Goal: Task Accomplishment & Management: Use online tool/utility

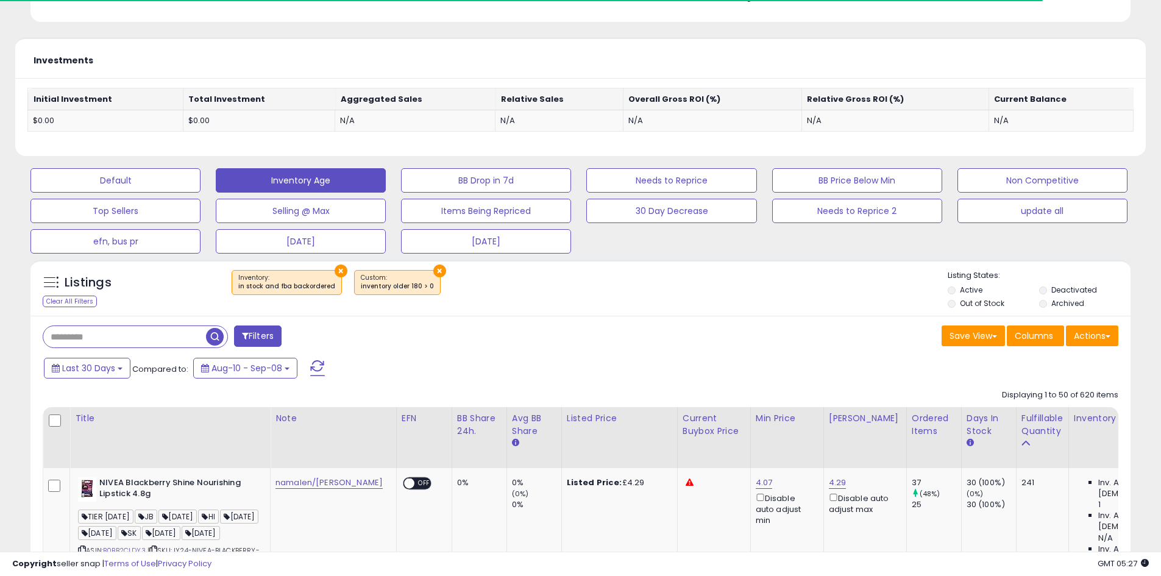
scroll to position [407, 0]
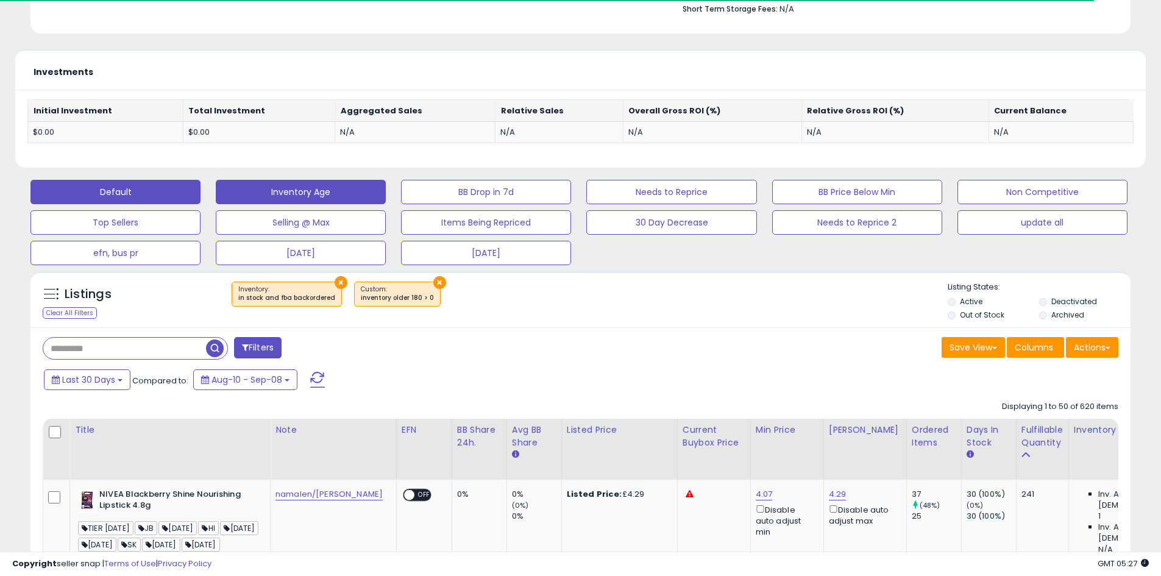
click at [126, 184] on button "Default" at bounding box center [115, 192] width 170 height 24
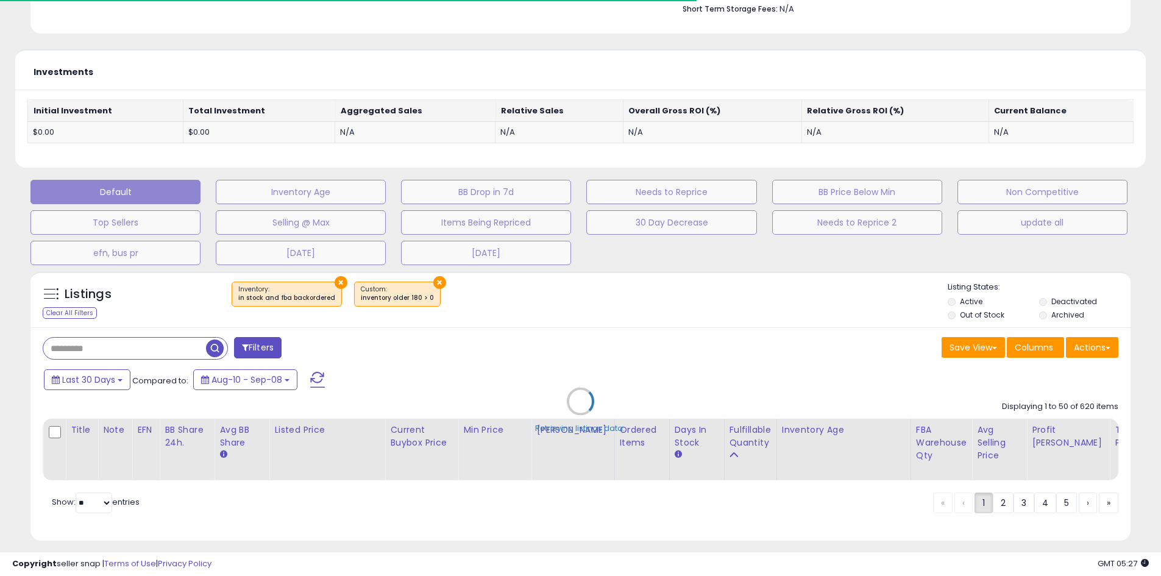
select select "**"
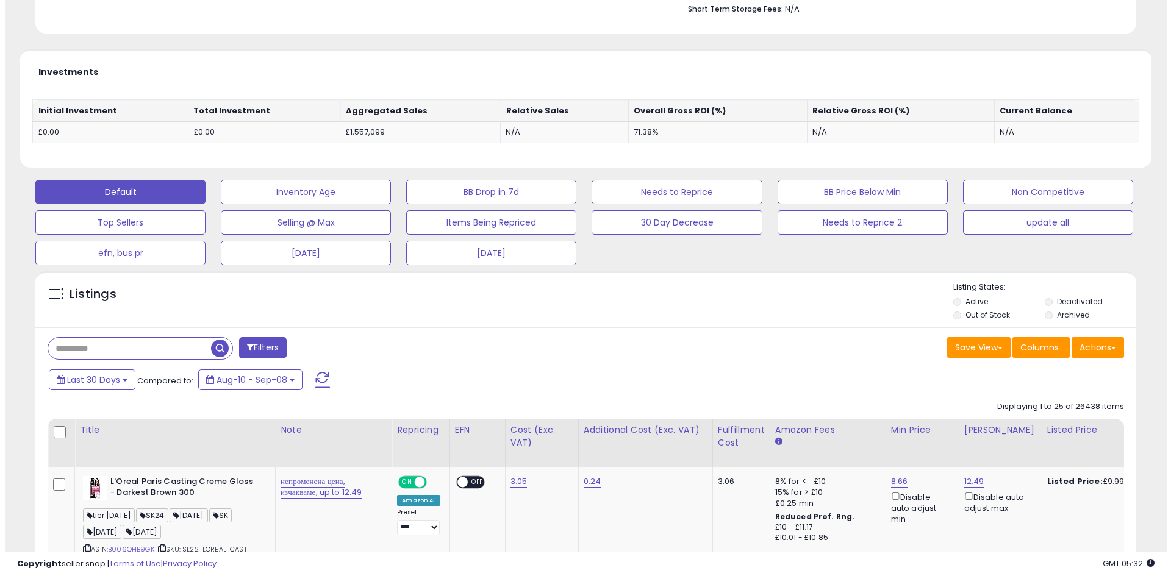
scroll to position [0, 0]
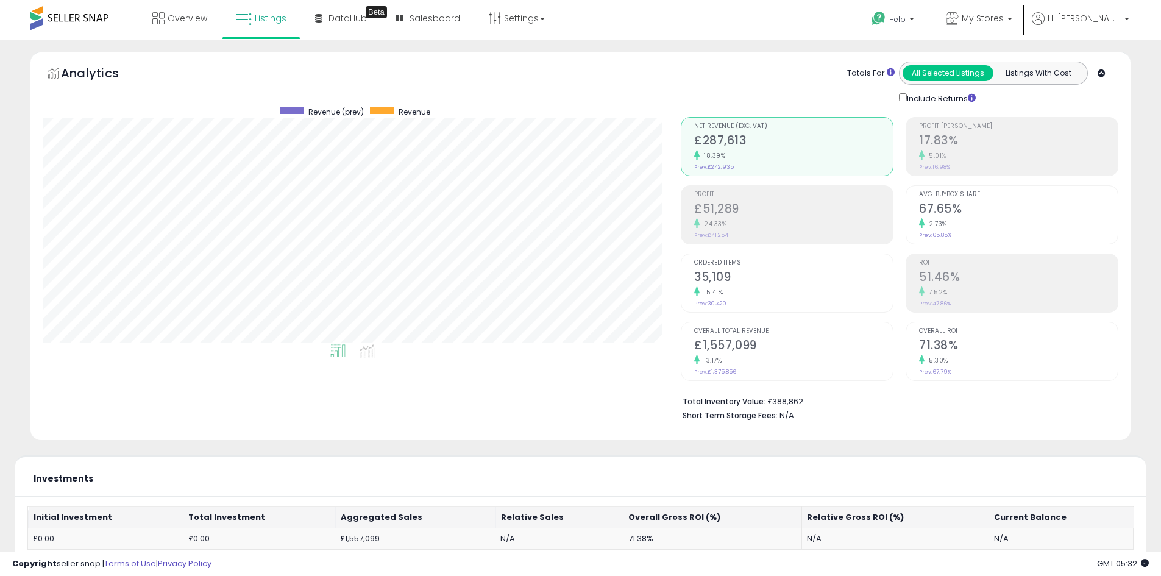
click at [1011, 144] on h2 "17.83%" at bounding box center [1018, 142] width 199 height 16
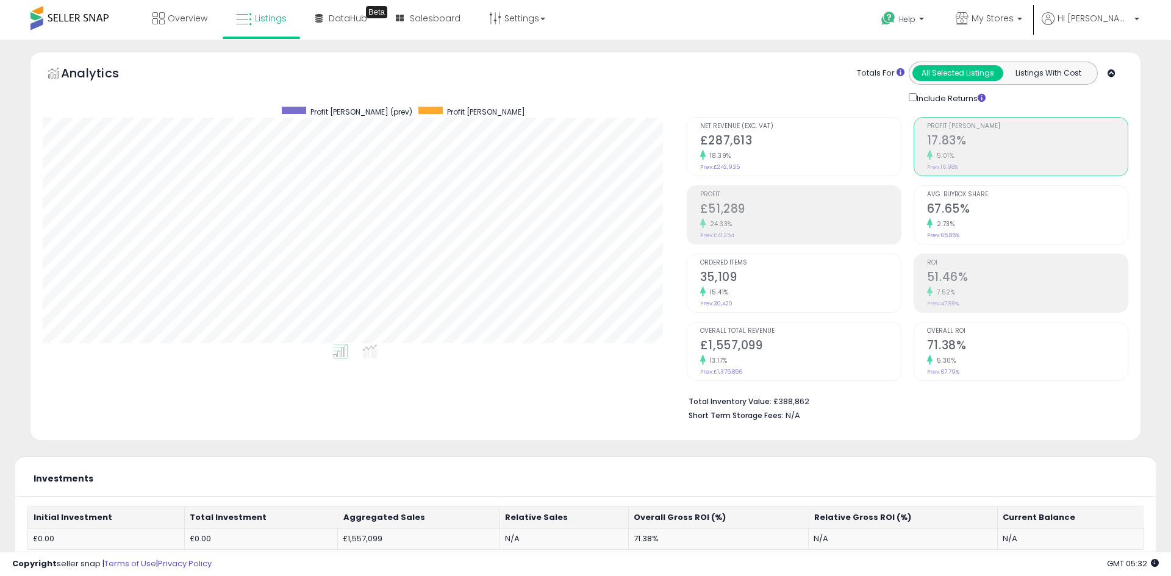
scroll to position [609407, 609019]
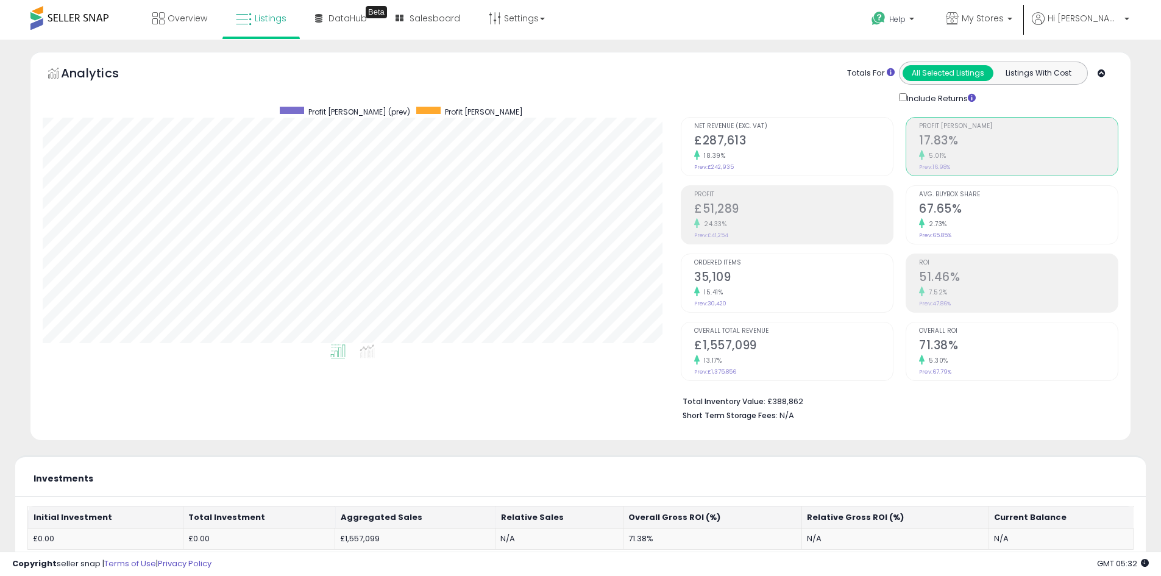
click at [752, 215] on h2 "£51,289" at bounding box center [793, 210] width 199 height 16
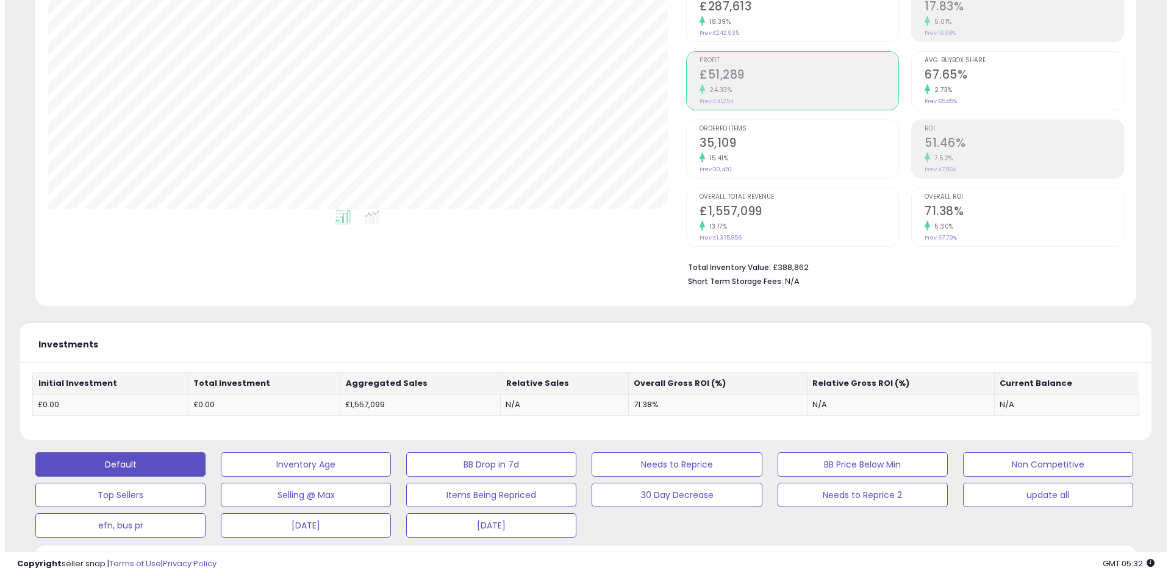
scroll to position [0, 0]
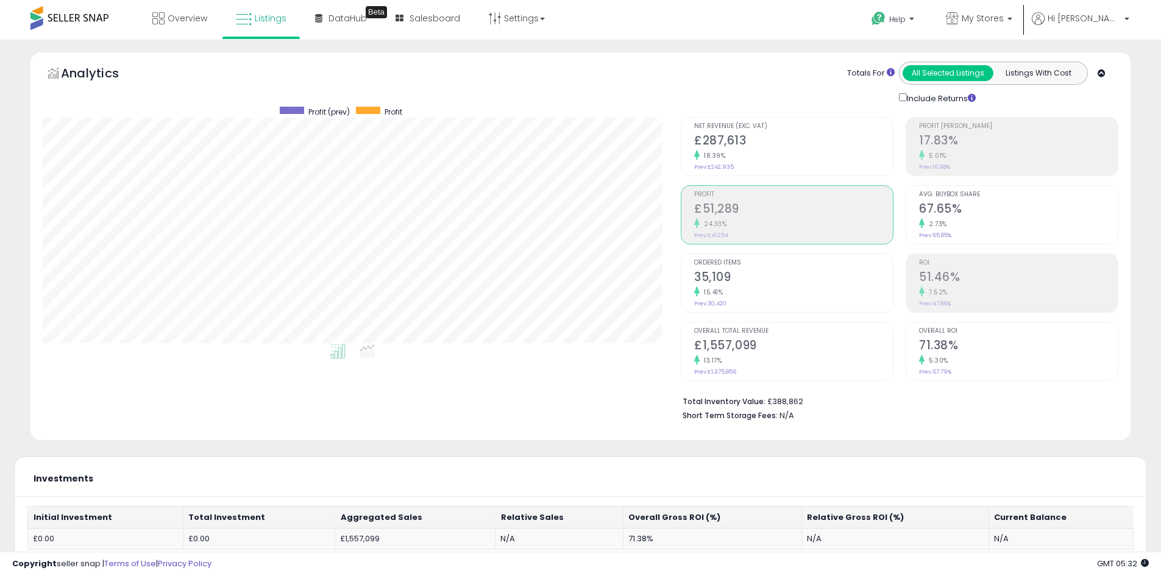
click at [966, 217] on h2 "67.65%" at bounding box center [1018, 210] width 199 height 16
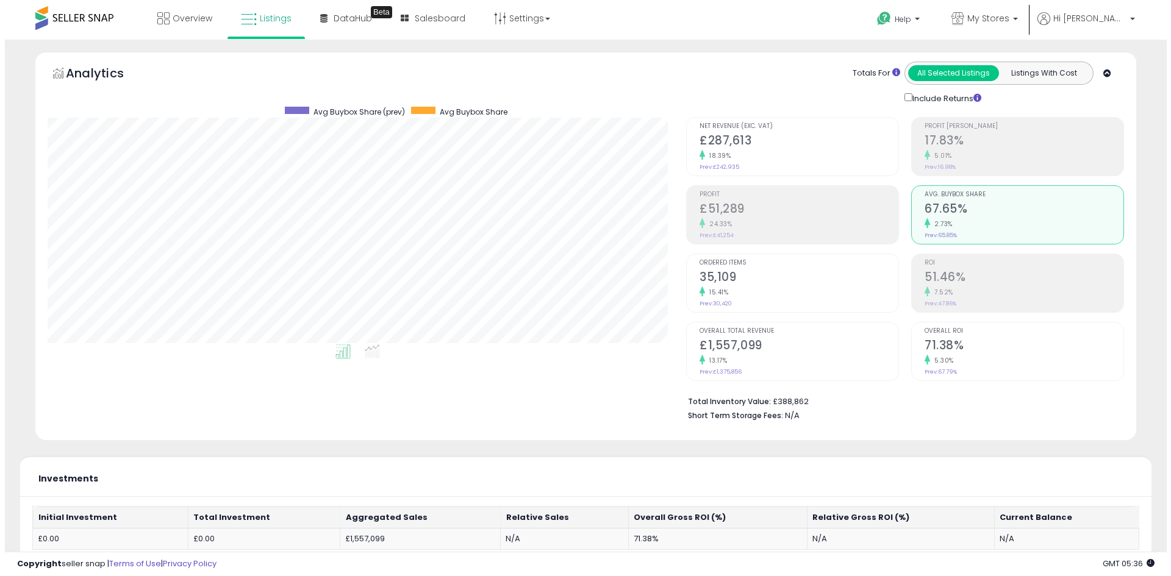
scroll to position [407, 0]
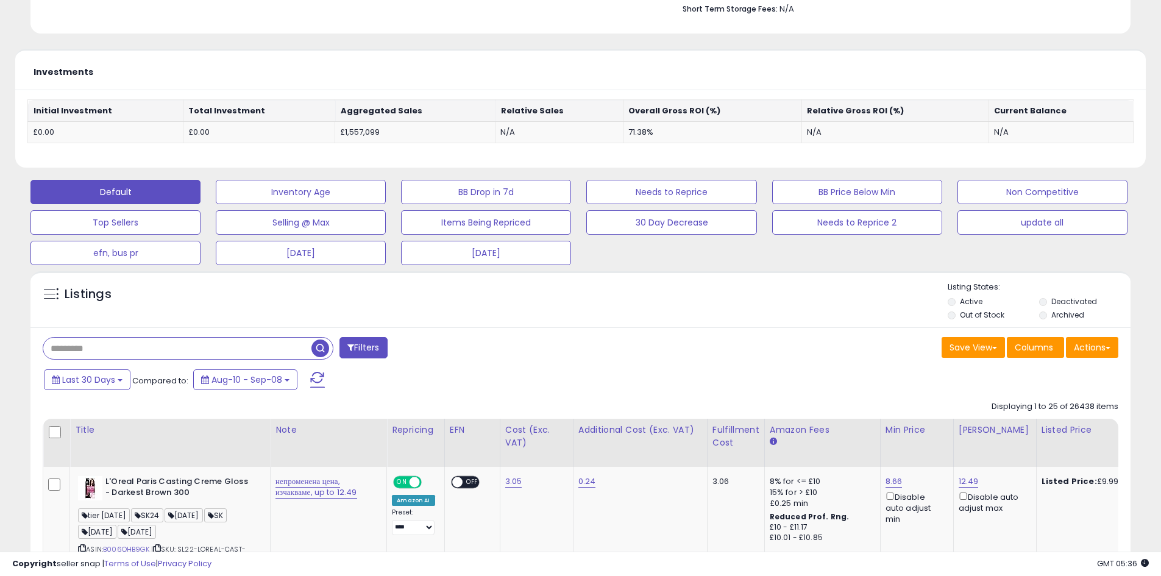
paste input "**********"
click at [324, 346] on span "button" at bounding box center [321, 349] width 18 height 18
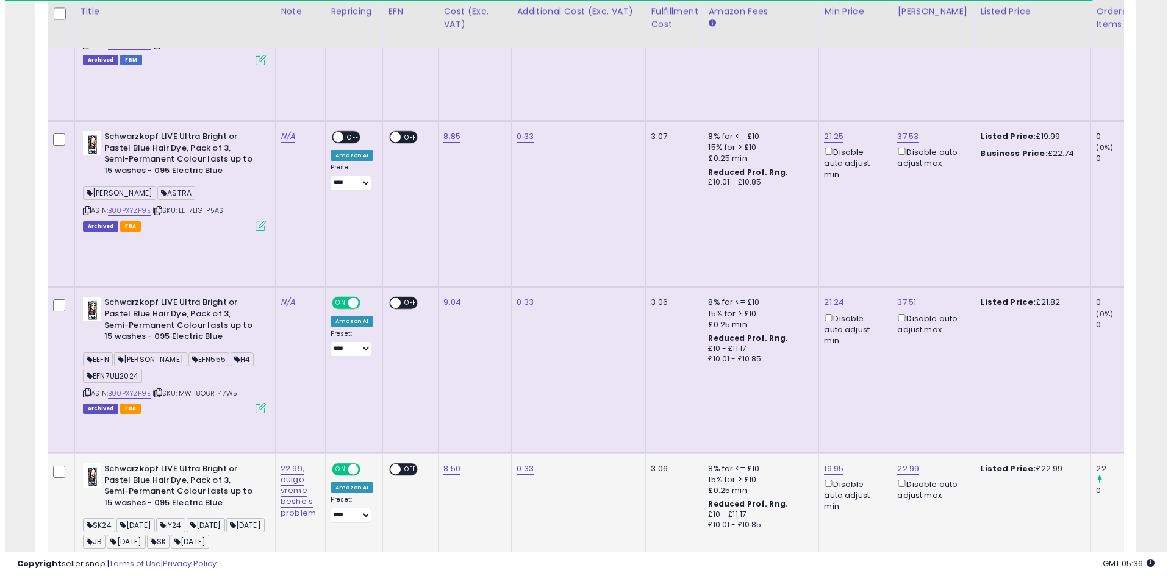
scroll to position [250, 638]
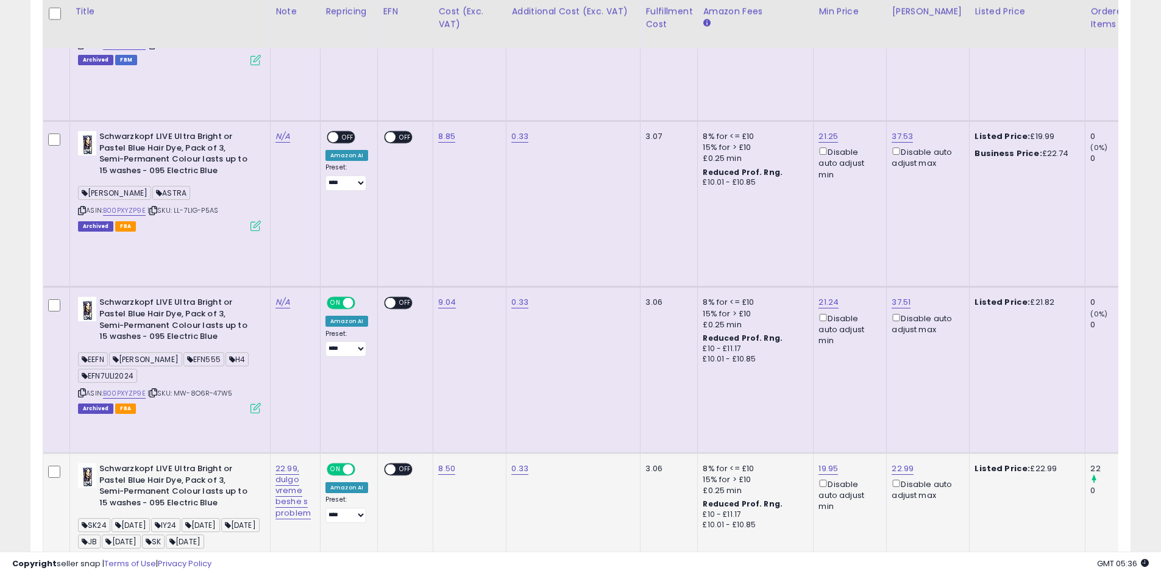
click at [254, 576] on icon at bounding box center [256, 583] width 10 height 10
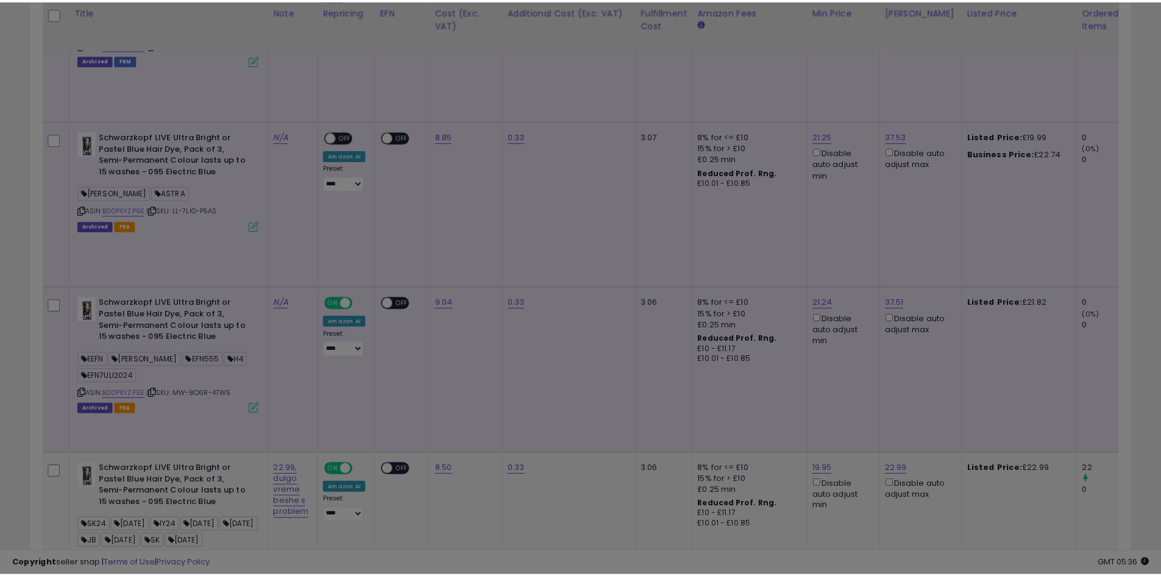
scroll to position [250, 644]
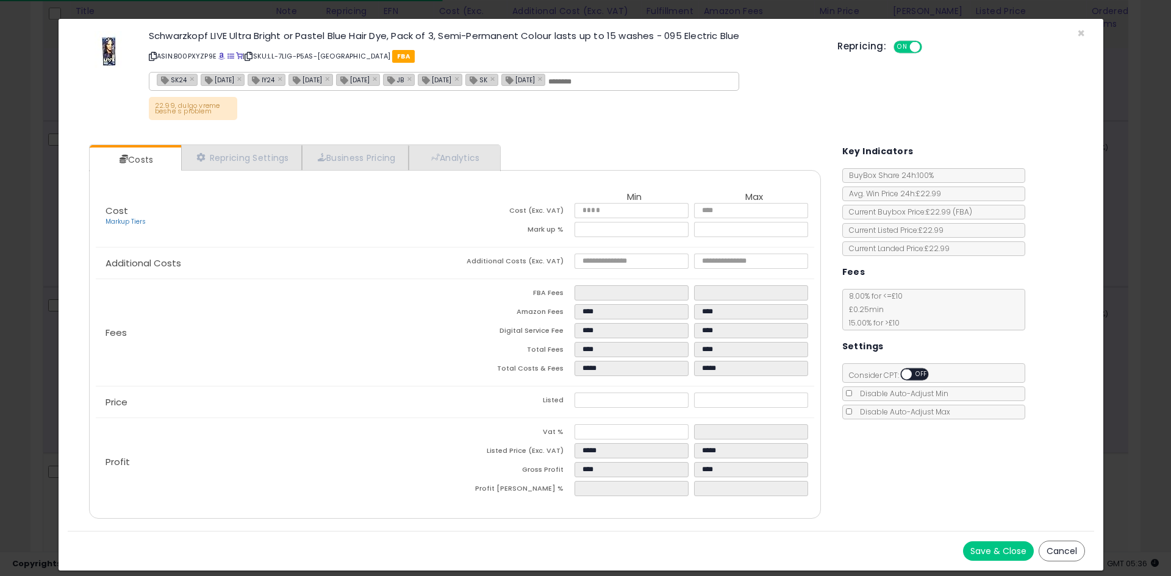
click at [0, 378] on div "× Close Schwarzkopf LIVE Ultra Bright or Pastel Blue Hair Dye, Pack of 3, Semi-…" at bounding box center [585, 288] width 1171 height 576
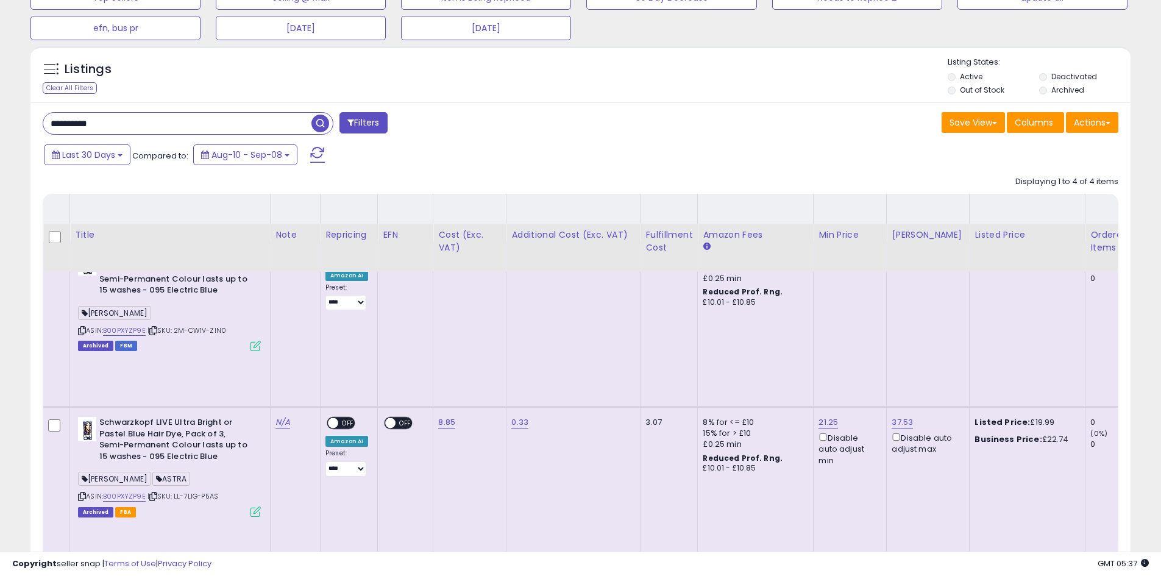
scroll to position [511, 0]
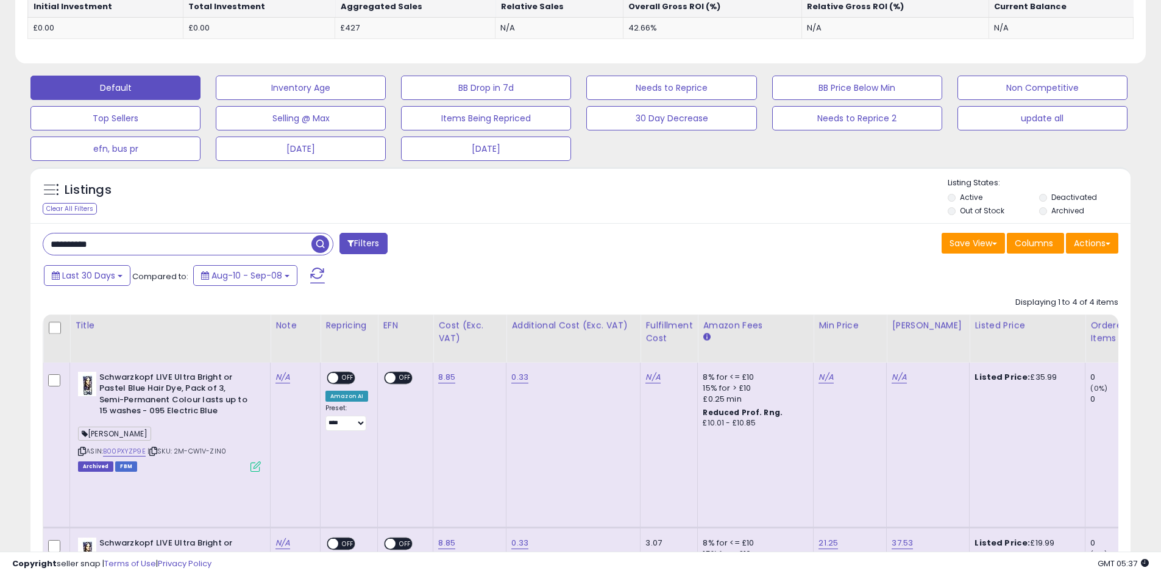
click at [134, 241] on input "**********" at bounding box center [177, 243] width 268 height 21
paste input "text"
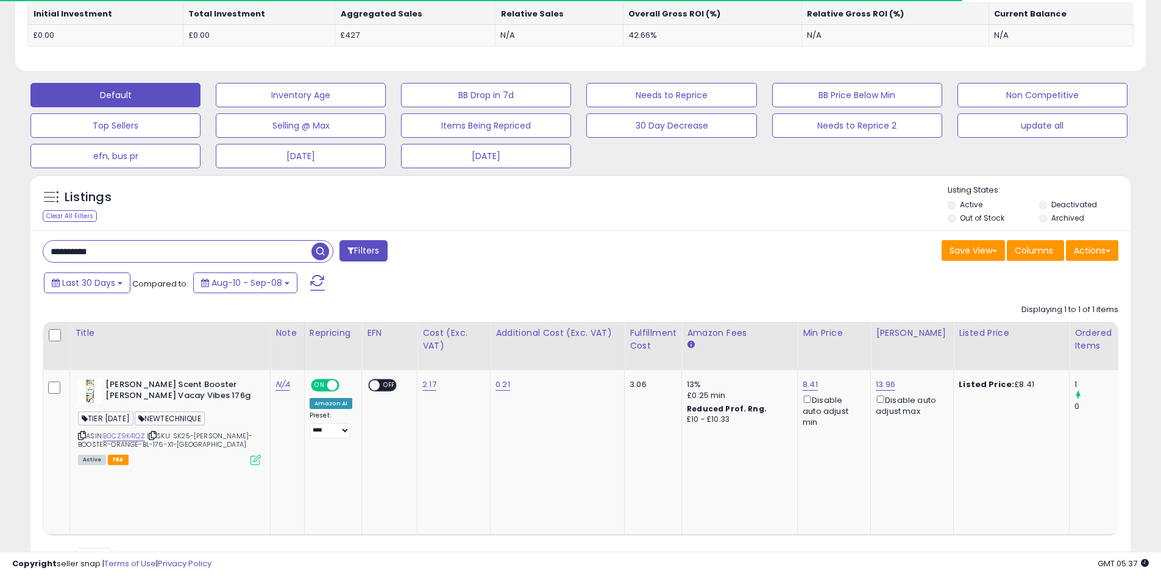
scroll to position [0, 0]
click at [255, 460] on icon at bounding box center [256, 460] width 10 height 10
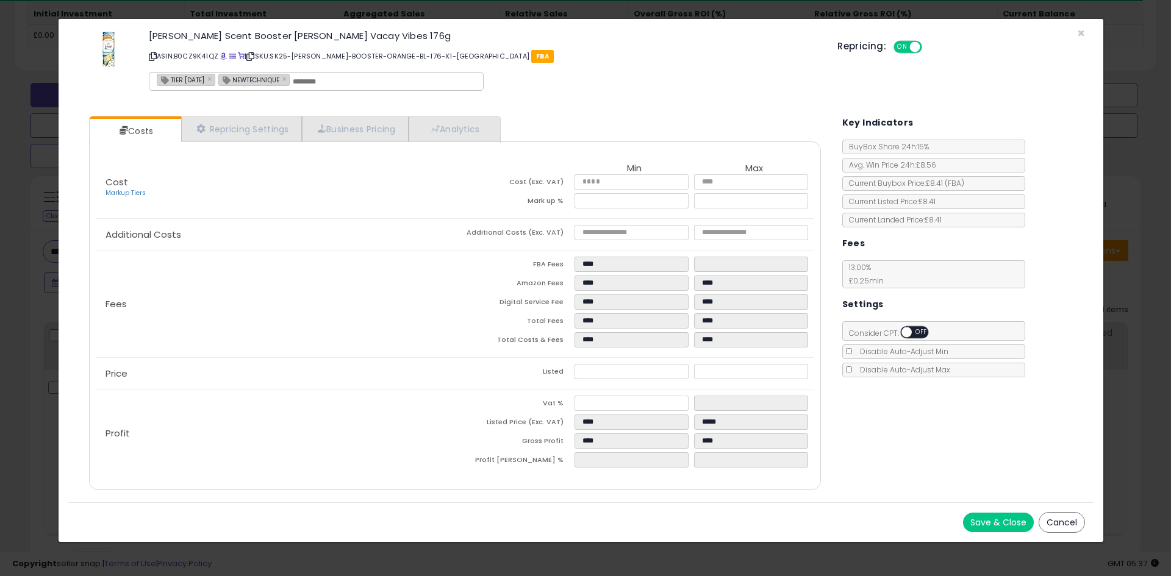
click at [0, 373] on div "× Close [PERSON_NAME] Scent Booster [PERSON_NAME] Vacay Vibes 176g ASIN: B0CZ9K…" at bounding box center [585, 288] width 1171 height 576
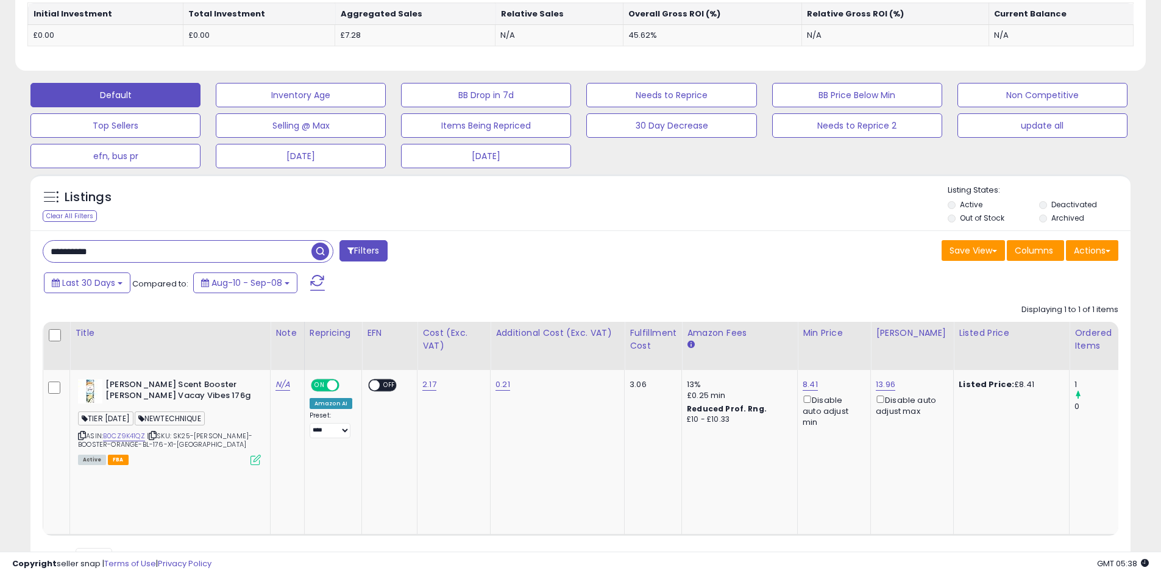
click at [144, 252] on input "**********" at bounding box center [177, 251] width 268 height 21
paste input "text"
type input "**********"
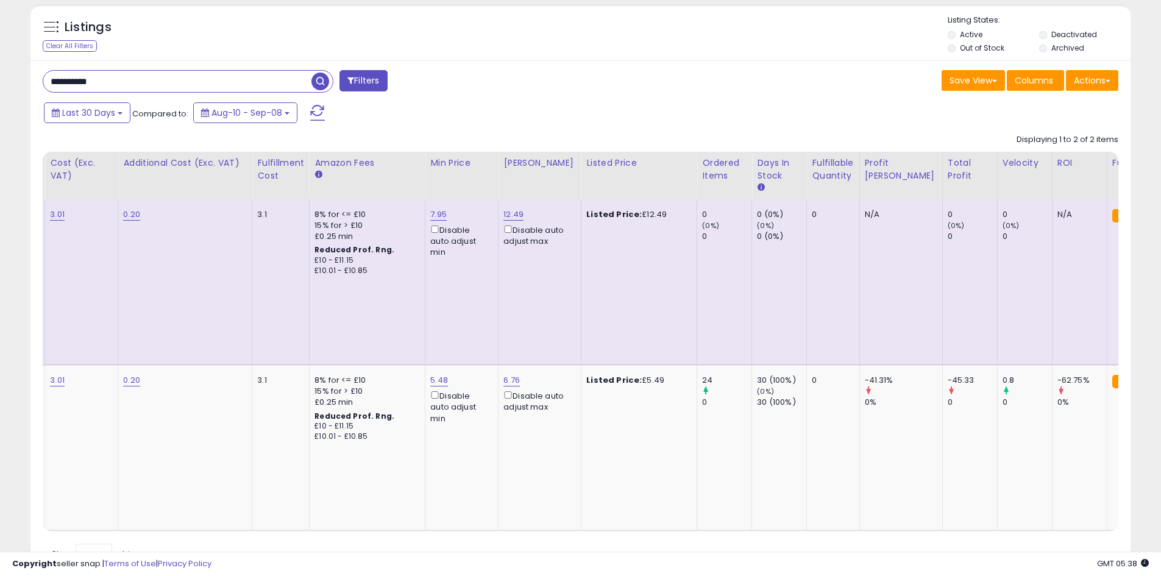
scroll to position [0, 307]
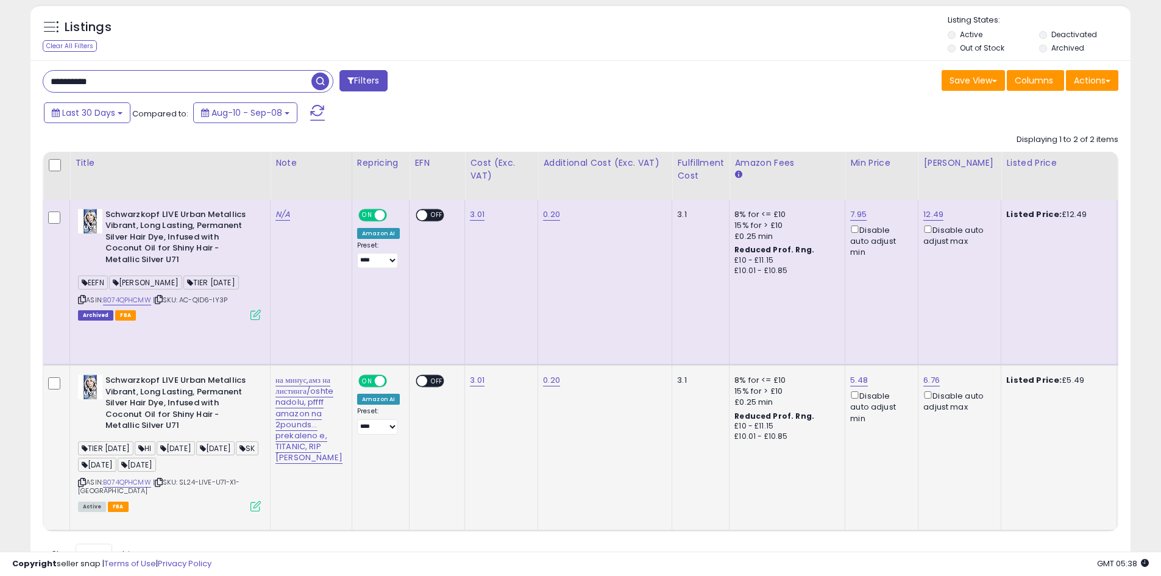
click at [259, 501] on icon at bounding box center [256, 506] width 10 height 10
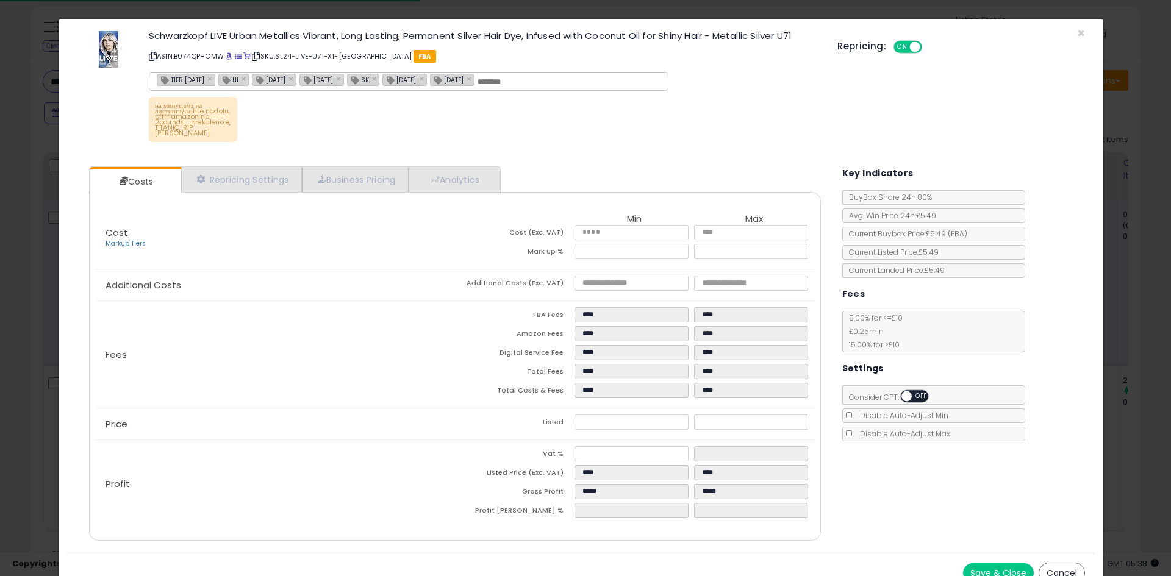
click at [13, 422] on div "× Close Schwarzkopf LIVE Urban Metallics Vibrant, Long Lasting, Permanent Silve…" at bounding box center [585, 288] width 1171 height 576
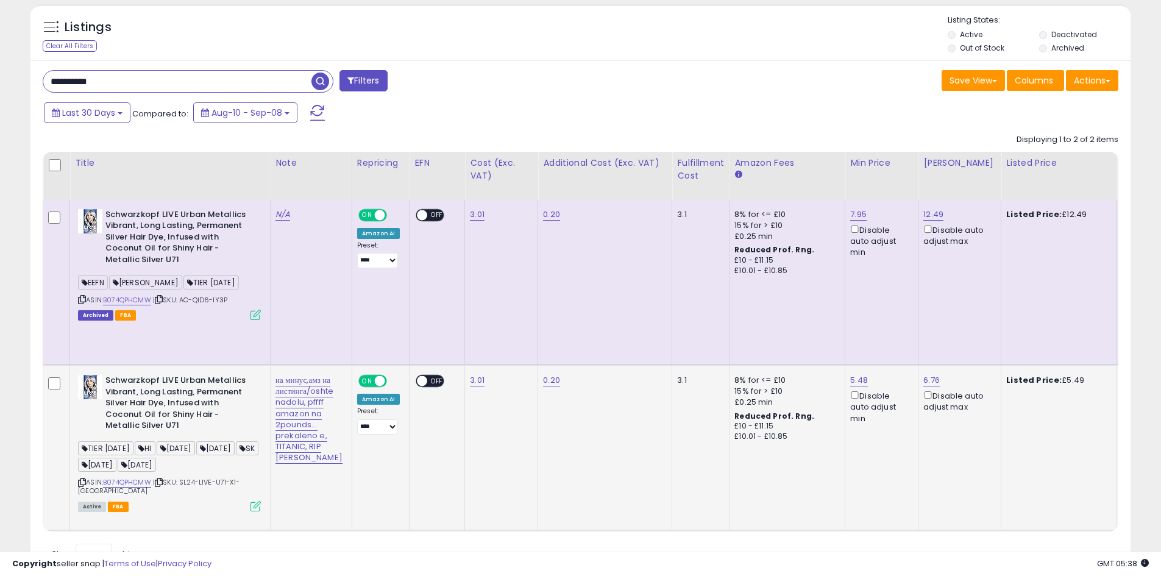
click at [77, 444] on div "Schwarzkopf LIVE Urban Metallics Vibrant, Long Lasting, Permanent Silver Hair D…" at bounding box center [168, 442] width 186 height 135
click at [84, 479] on icon at bounding box center [82, 482] width 8 height 7
click at [197, 84] on input "**********" at bounding box center [177, 81] width 268 height 21
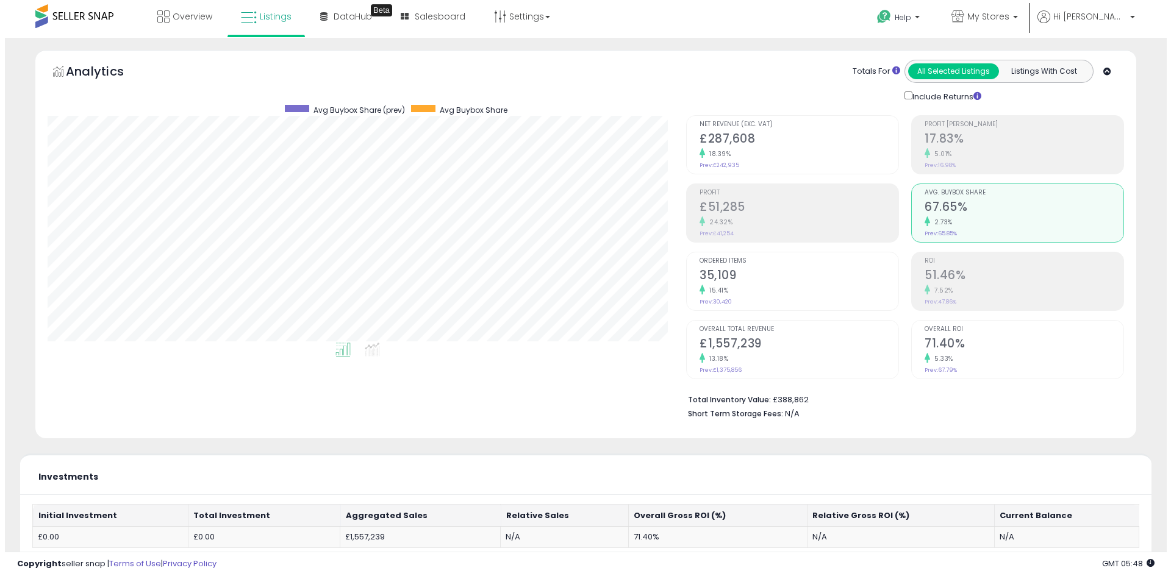
scroll to position [0, 0]
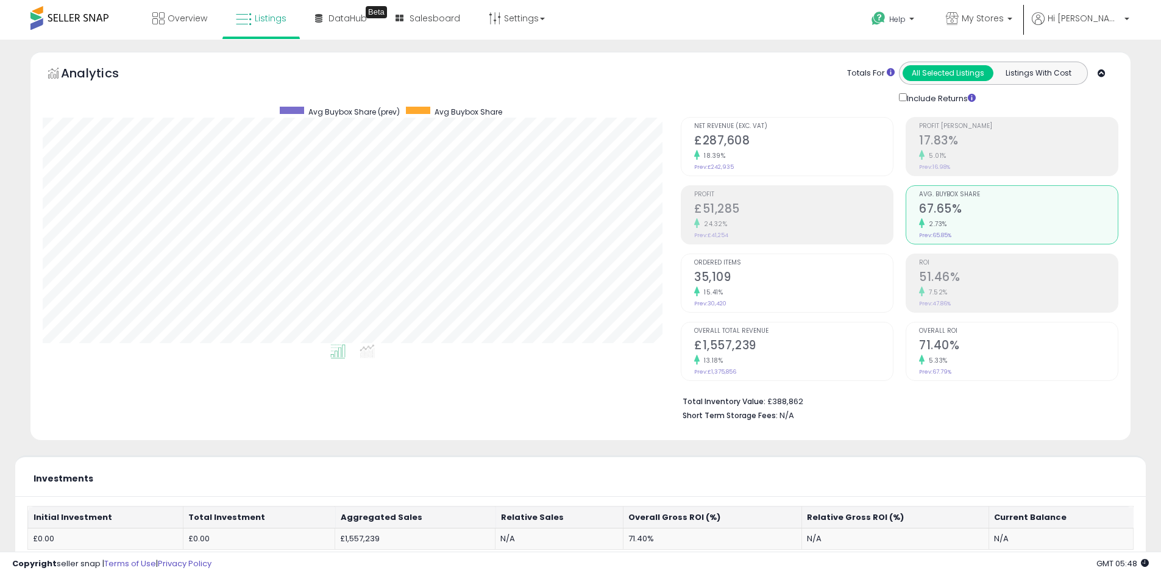
click at [772, 226] on div "24.32%" at bounding box center [793, 224] width 199 height 12
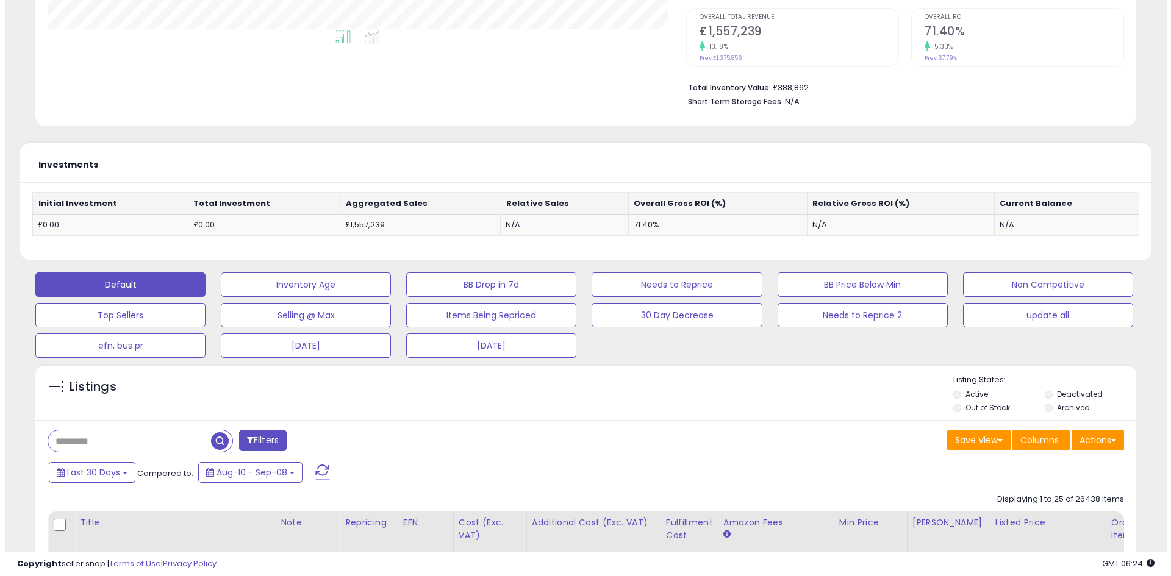
scroll to position [407, 0]
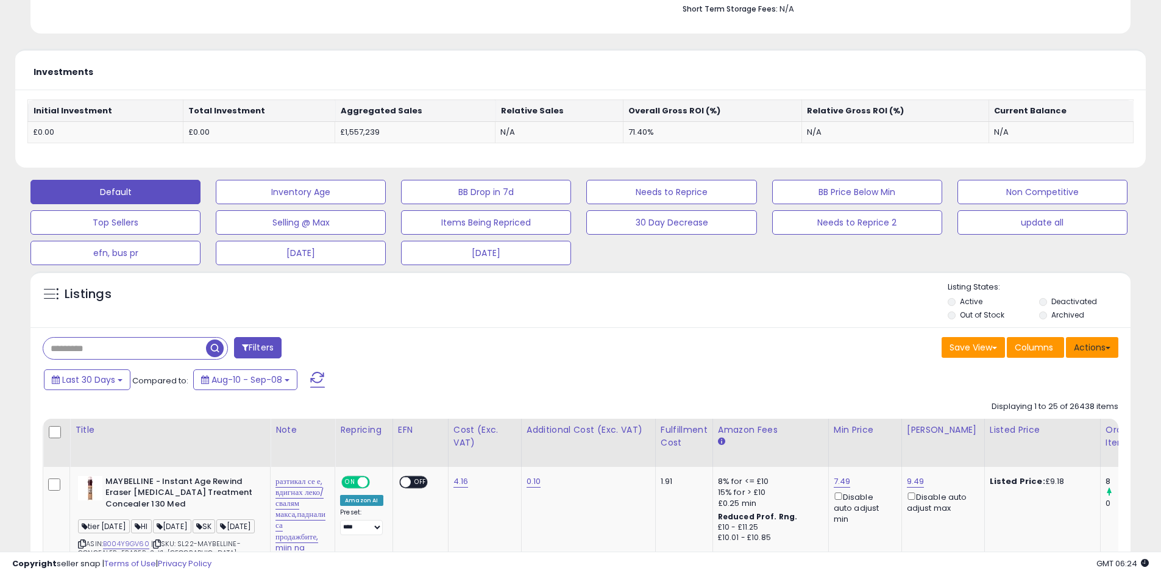
click at [1089, 348] on button "Actions" at bounding box center [1092, 347] width 52 height 21
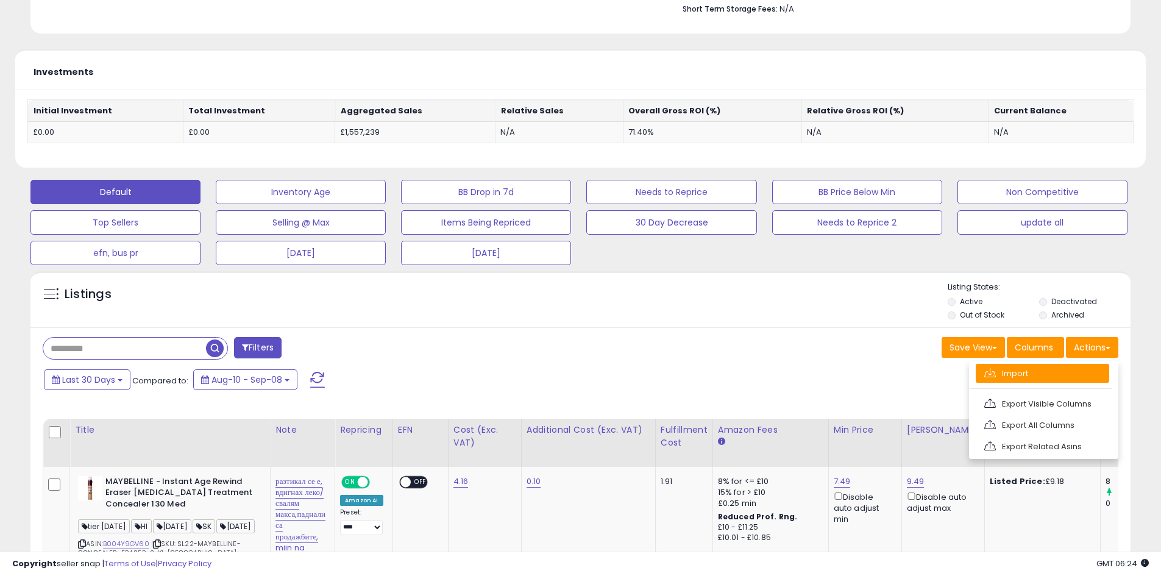
click at [1070, 373] on link "Import" at bounding box center [1043, 373] width 134 height 19
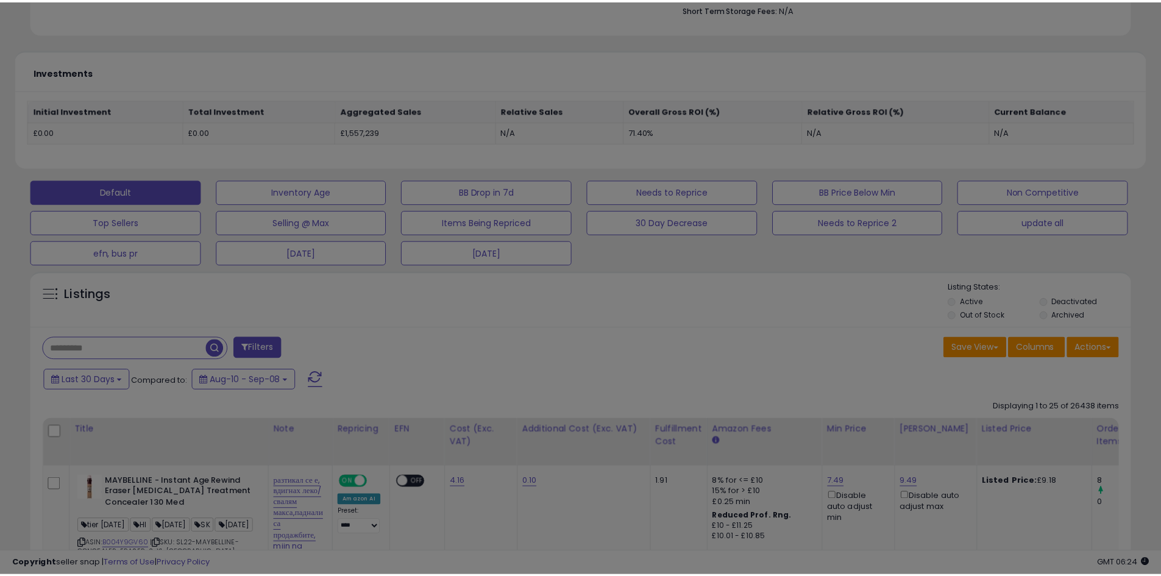
scroll to position [250, 644]
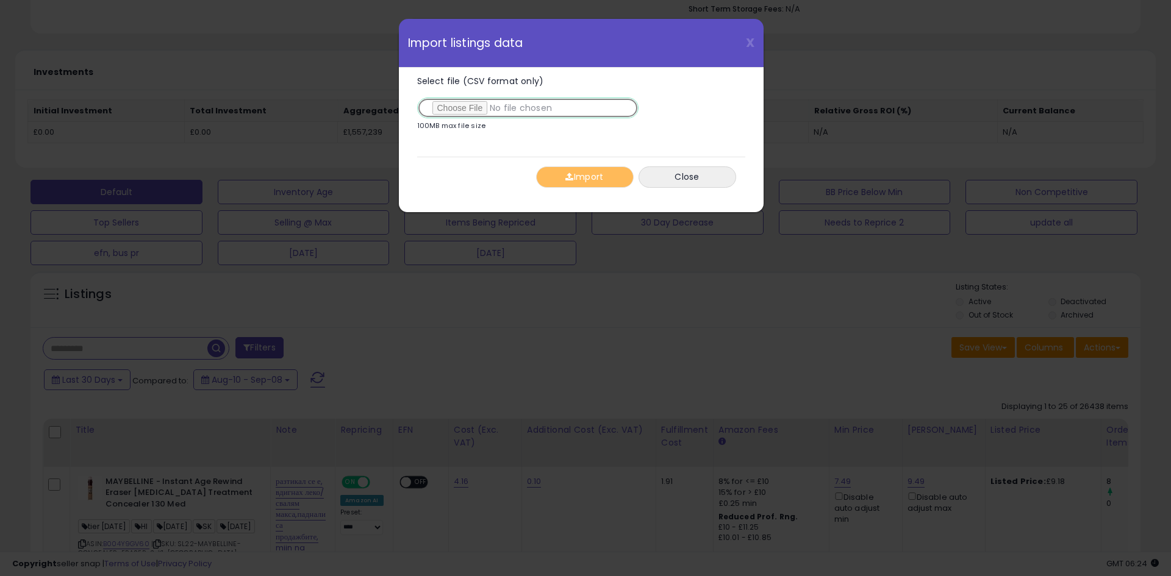
click at [469, 104] on input "Select file (CSV format only)" at bounding box center [527, 108] width 221 height 21
click at [541, 171] on button "Import" at bounding box center [585, 176] width 98 height 21
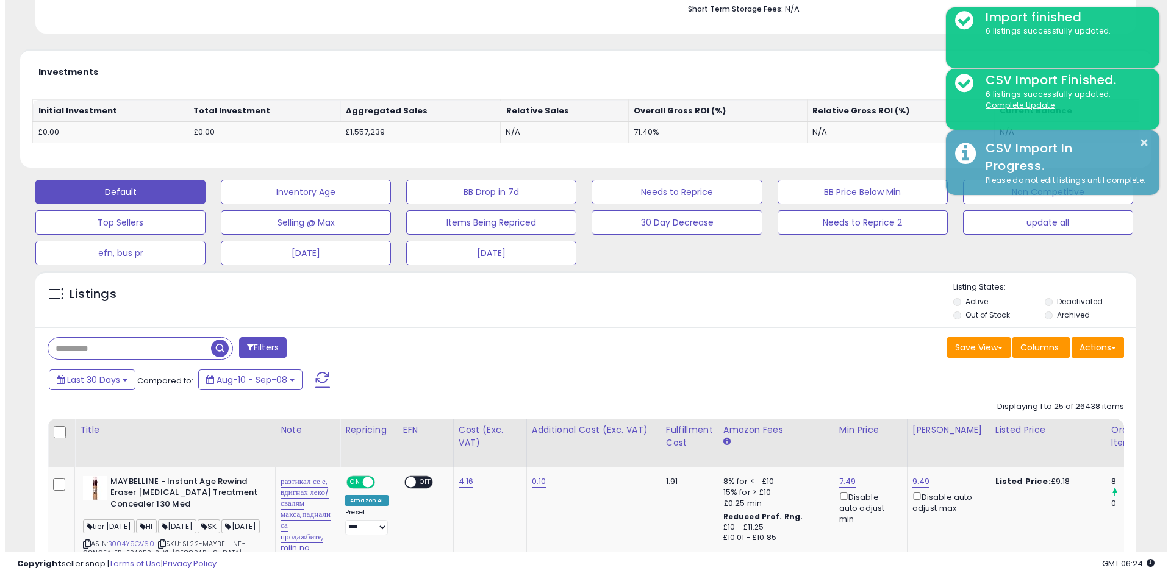
scroll to position [609407, 609019]
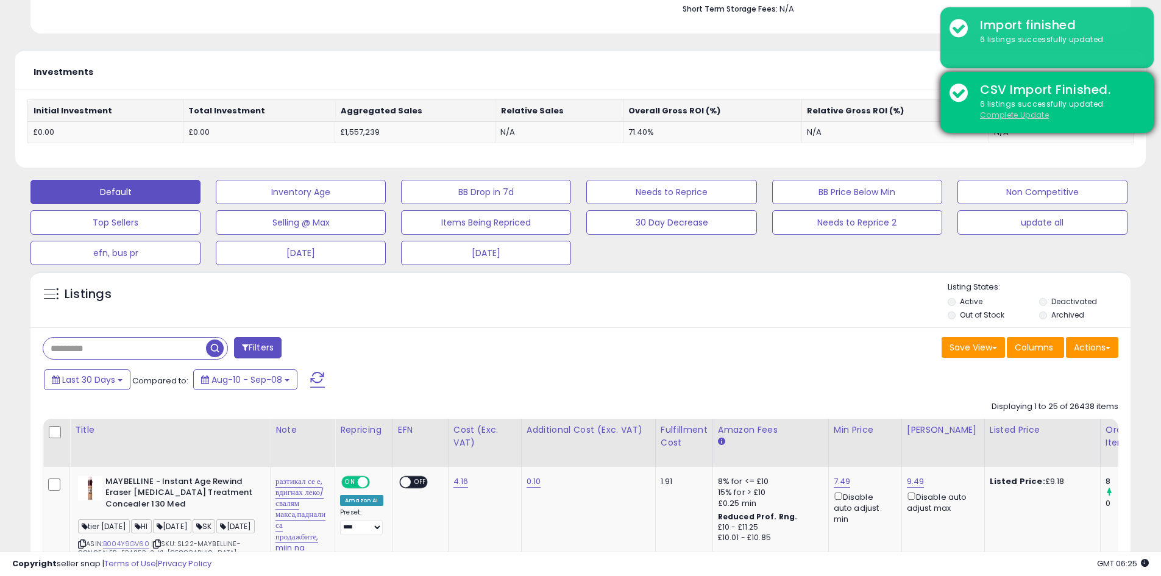
click at [1022, 119] on u "Complete Update" at bounding box center [1014, 115] width 69 height 10
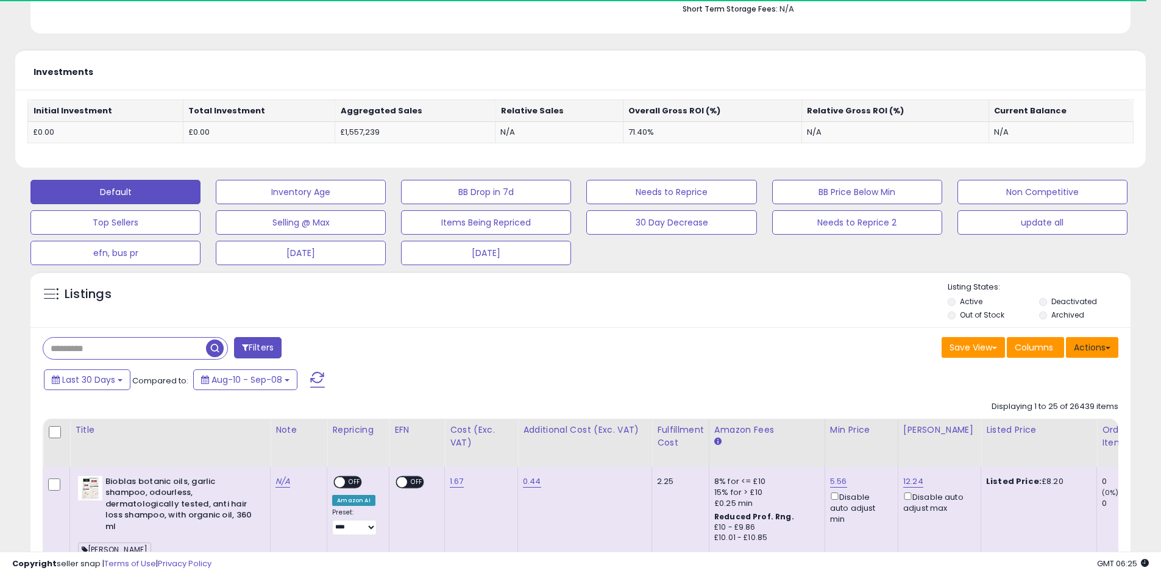
click at [1086, 357] on button "Actions" at bounding box center [1092, 347] width 52 height 21
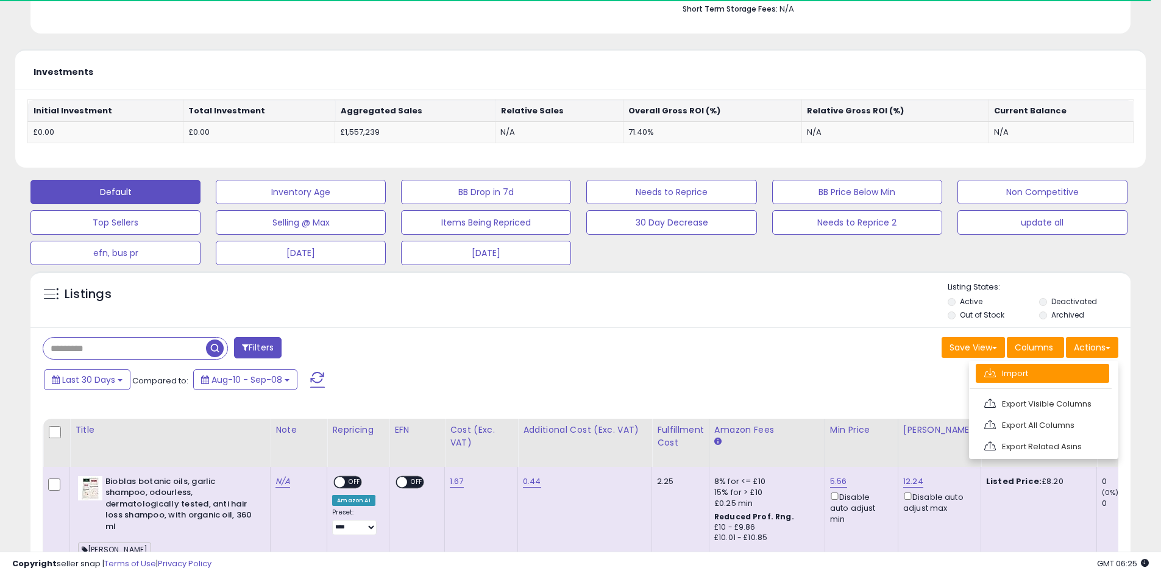
click at [1080, 380] on link "Import" at bounding box center [1043, 373] width 134 height 19
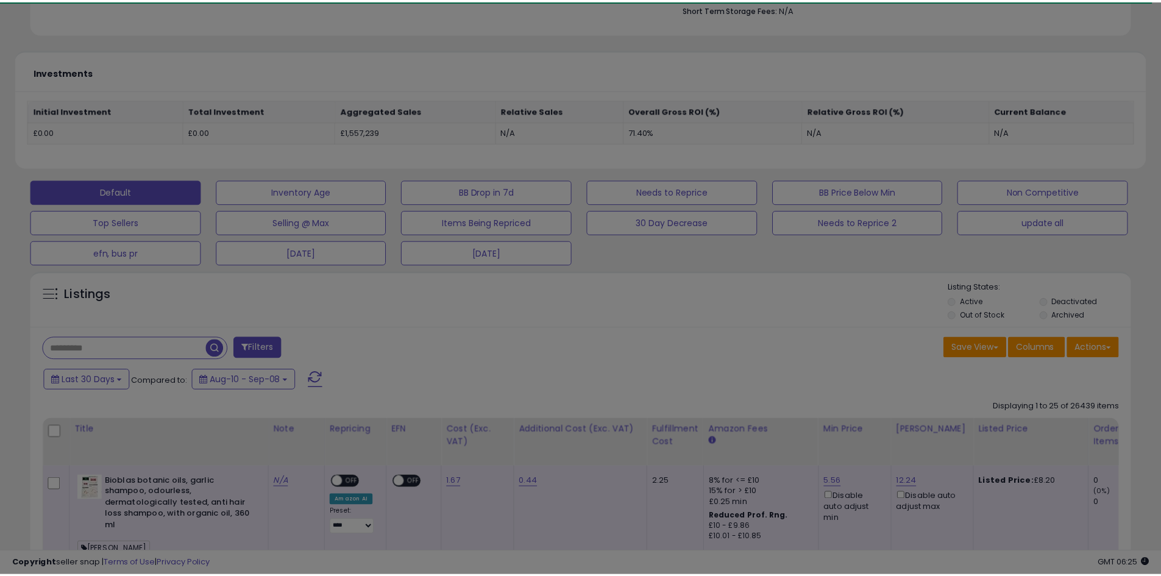
scroll to position [250, 644]
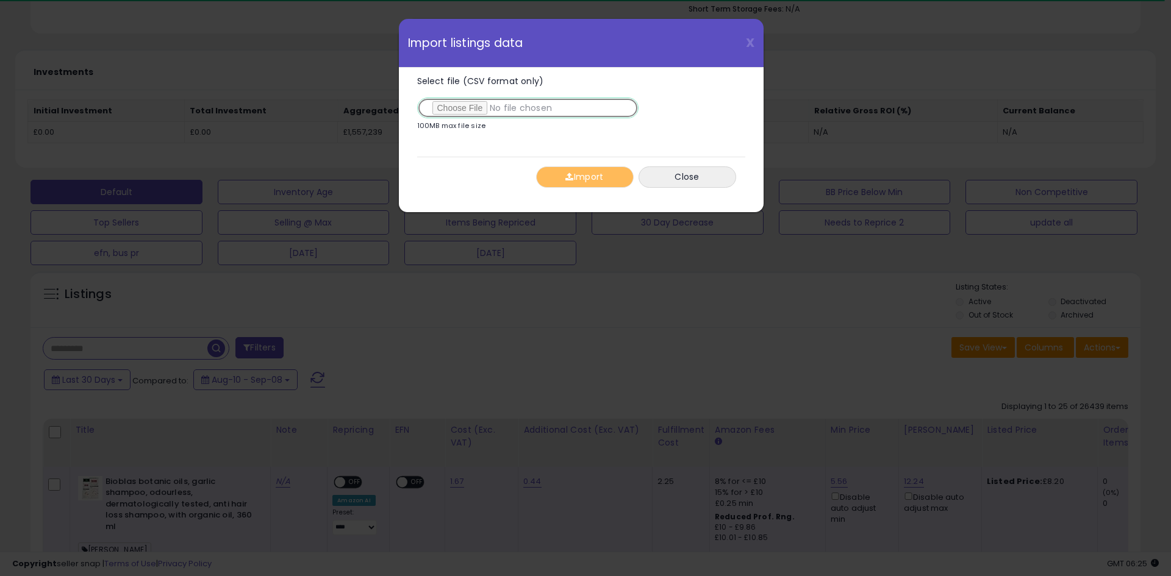
click at [452, 102] on input "Select file (CSV format only)" at bounding box center [527, 108] width 221 height 21
click at [580, 180] on button "Import" at bounding box center [585, 176] width 98 height 21
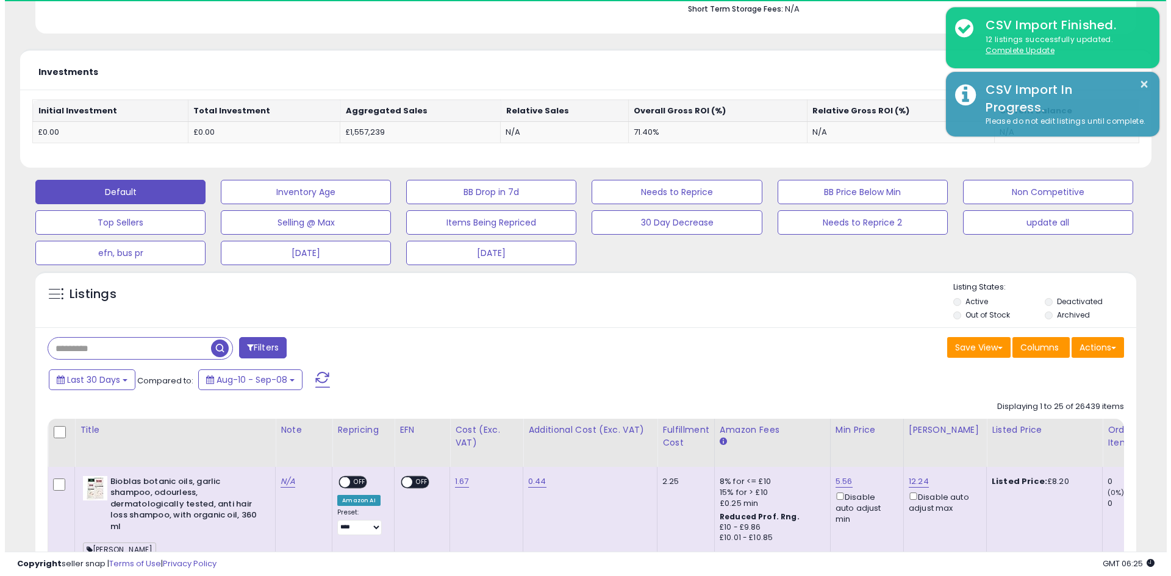
scroll to position [609407, 609019]
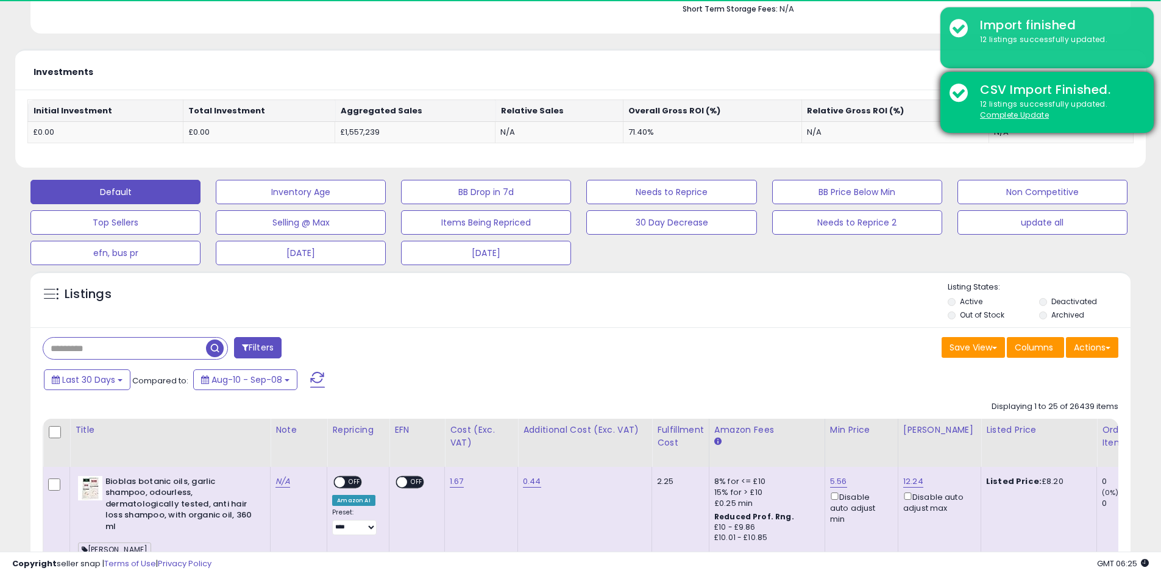
click at [1054, 116] on div "12 listings successfully updated. Complete Update" at bounding box center [1058, 110] width 174 height 23
click at [1007, 116] on u "Complete Update" at bounding box center [1014, 115] width 69 height 10
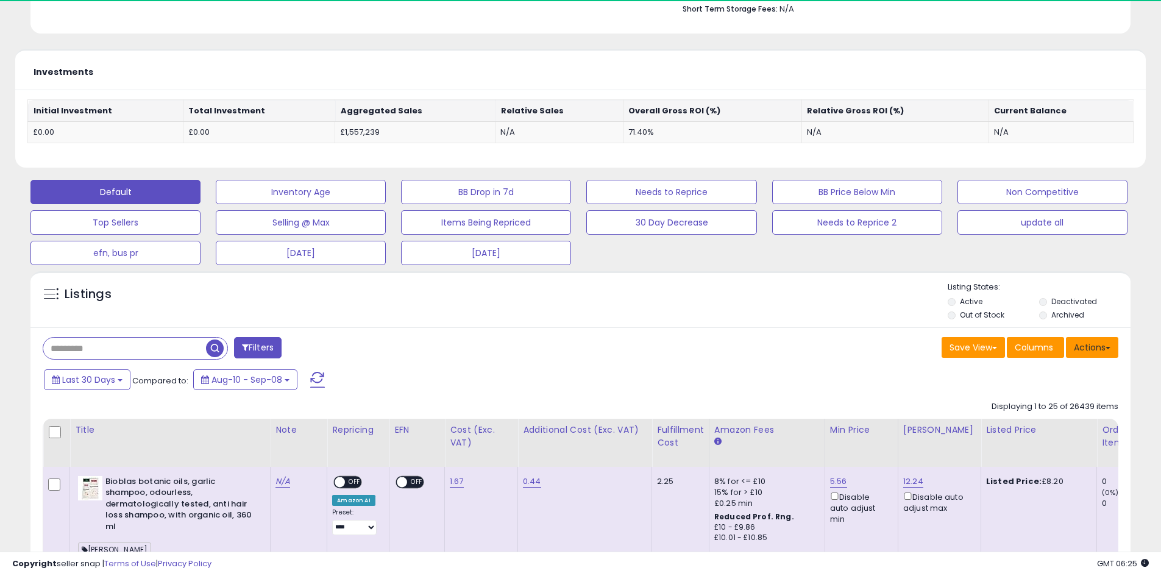
click at [1111, 349] on button "Actions" at bounding box center [1092, 347] width 52 height 21
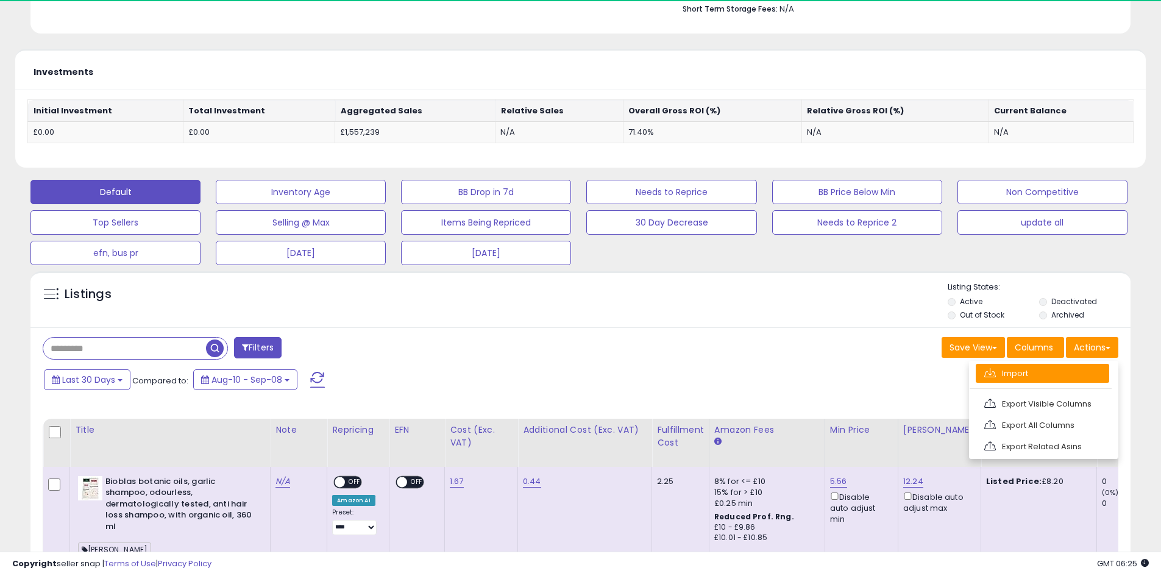
click at [979, 375] on link "Import" at bounding box center [1043, 373] width 134 height 19
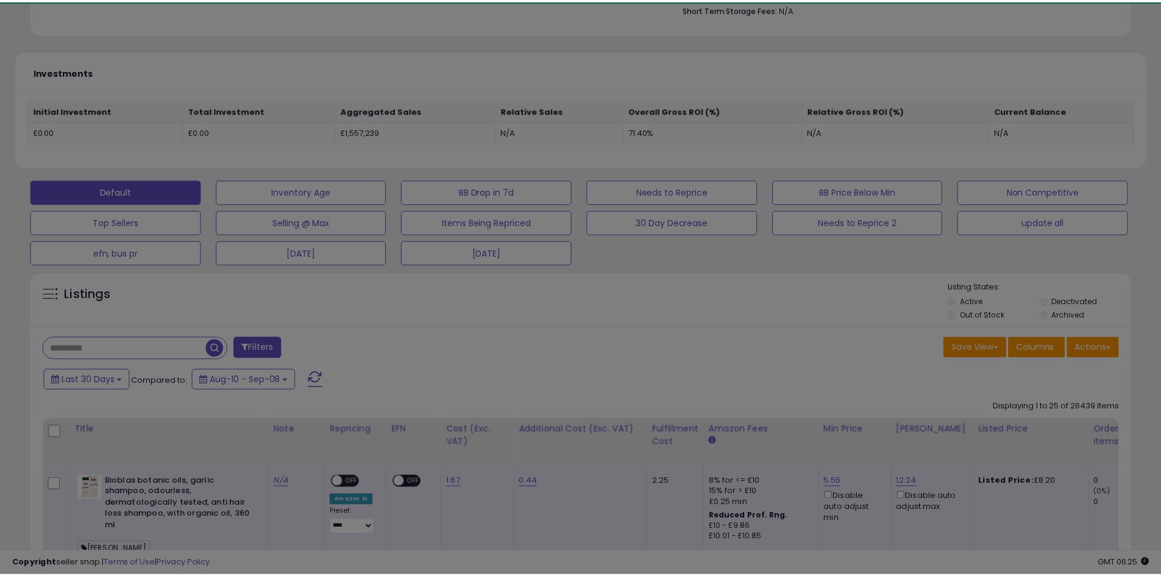
scroll to position [250, 644]
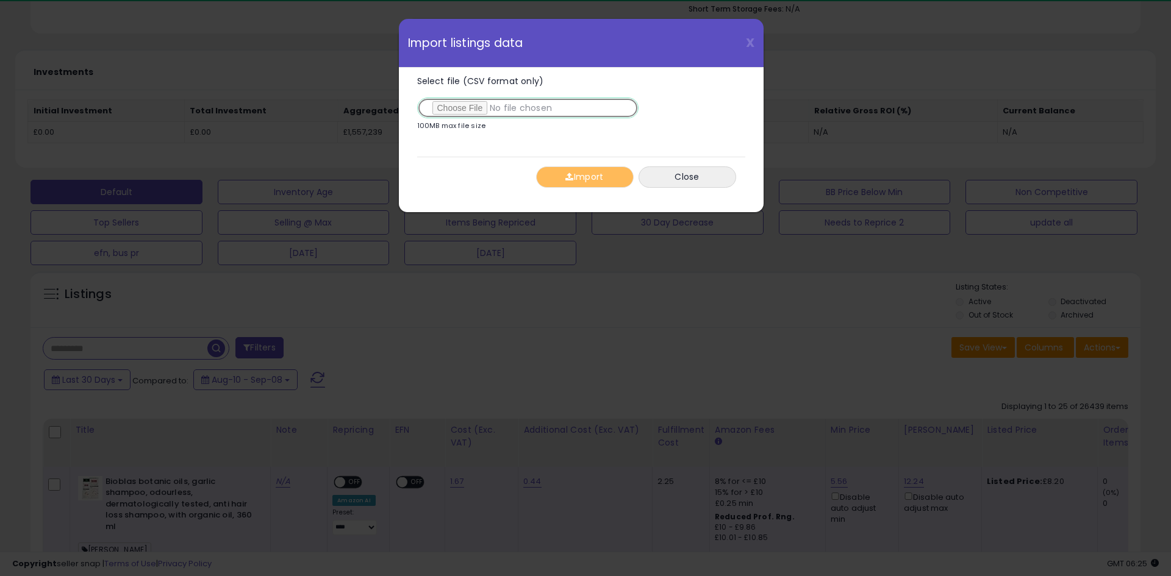
click at [451, 104] on input "Select file (CSV format only)" at bounding box center [527, 108] width 221 height 21
click at [563, 177] on button "Import" at bounding box center [585, 176] width 98 height 21
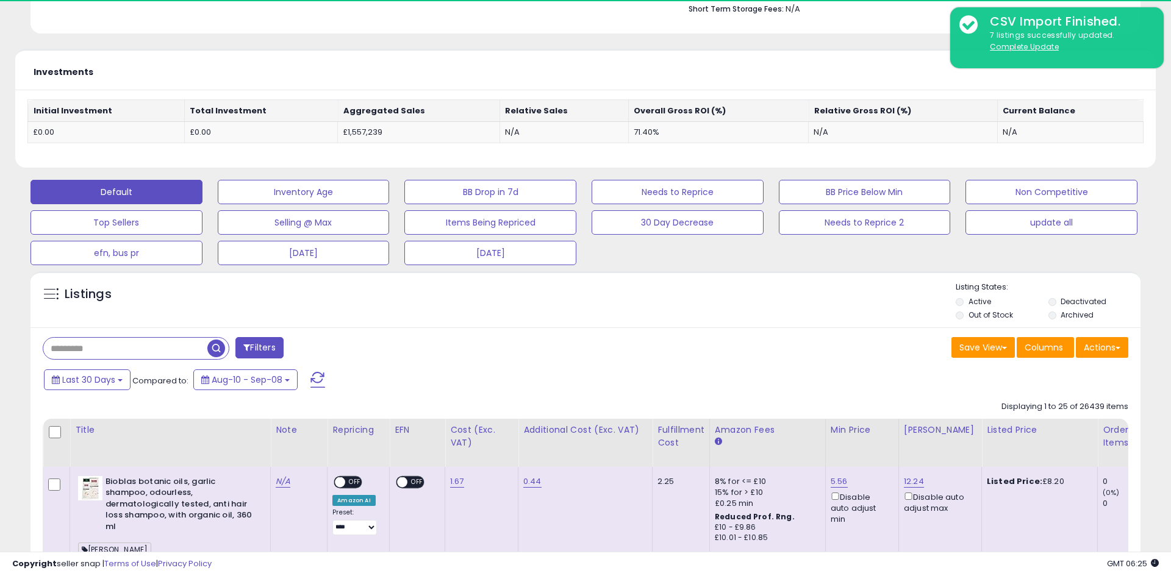
scroll to position [609407, 609019]
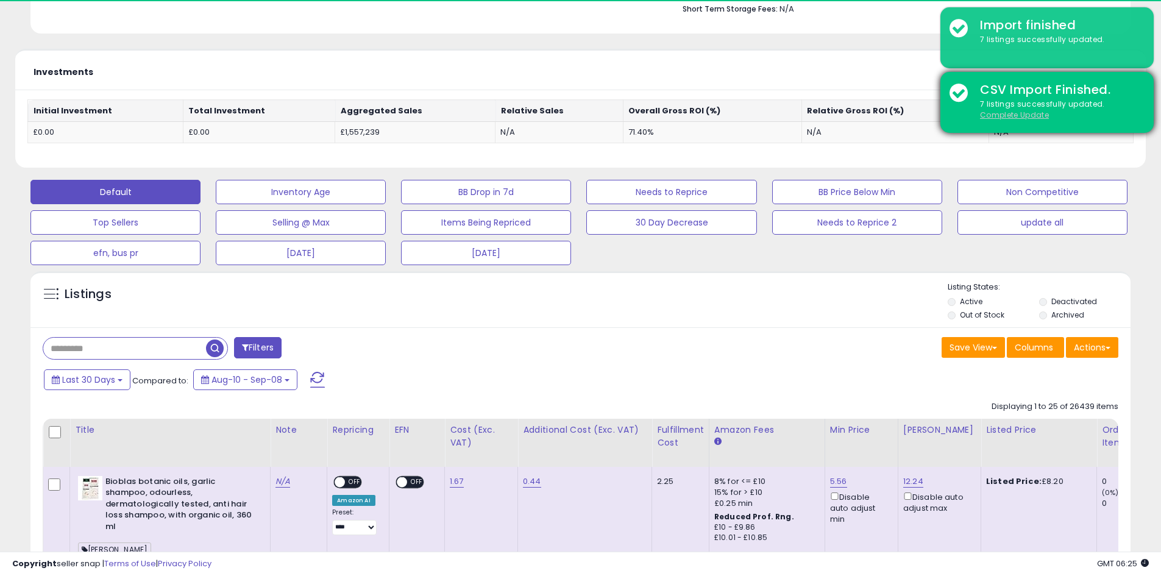
click at [1010, 114] on u "Complete Update" at bounding box center [1014, 115] width 69 height 10
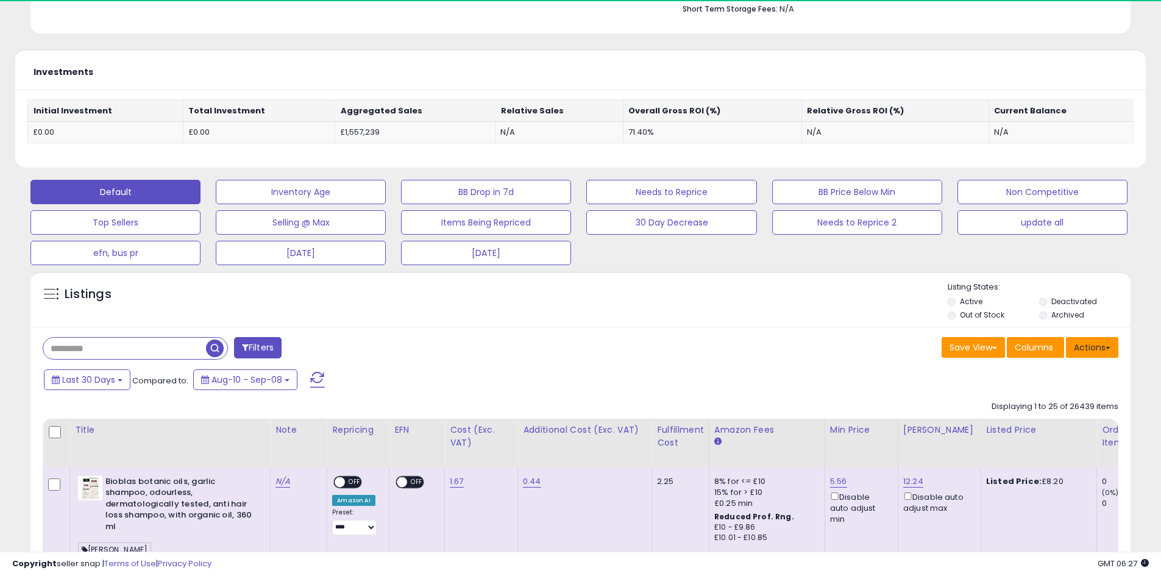
click at [1106, 347] on span at bounding box center [1108, 348] width 5 height 2
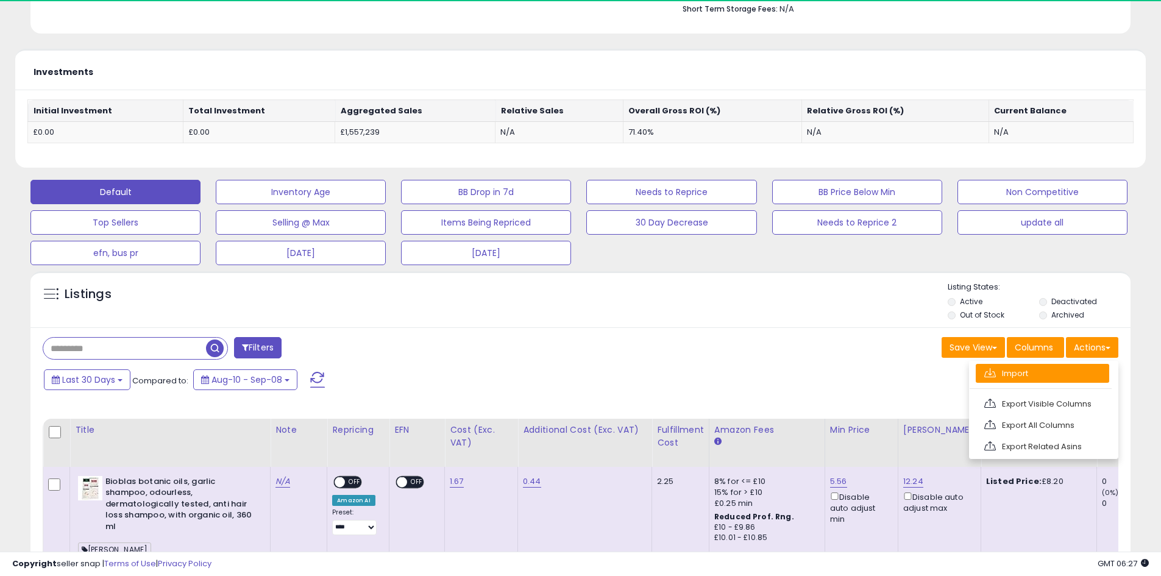
click at [1002, 373] on link "Import" at bounding box center [1043, 373] width 134 height 19
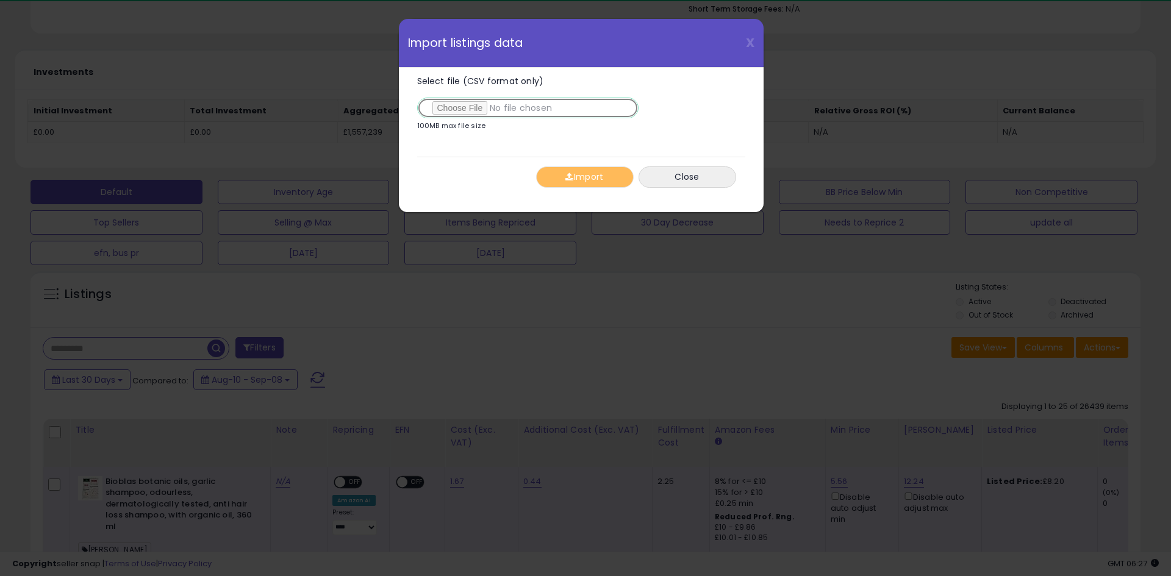
click at [441, 116] on input "Select file (CSV format only)" at bounding box center [527, 108] width 221 height 21
type input "**********"
click at [580, 178] on button "Import" at bounding box center [585, 176] width 98 height 21
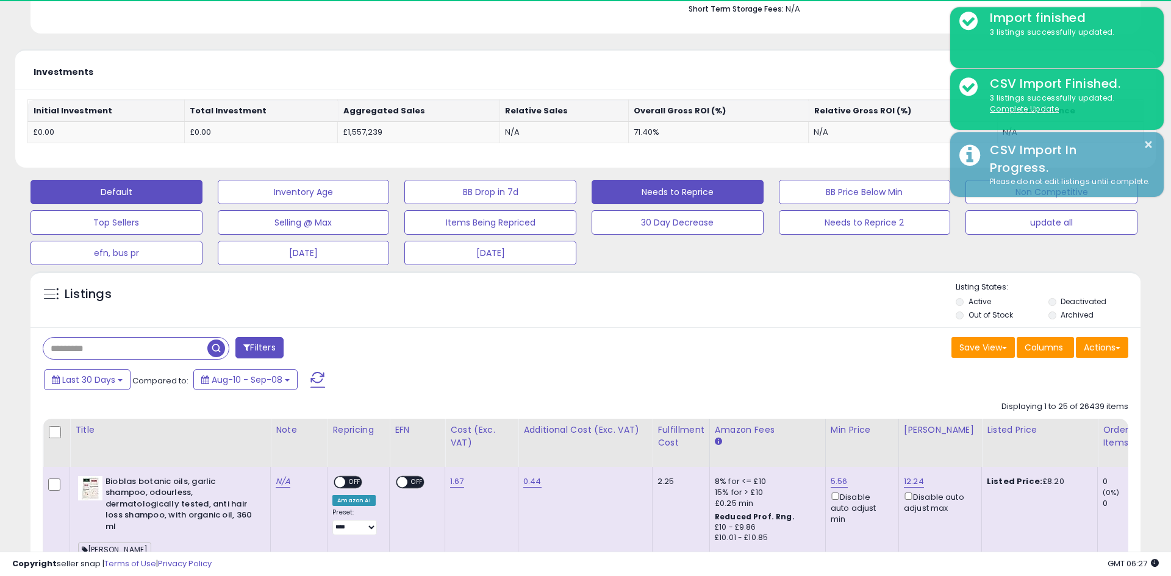
scroll to position [609407, 609019]
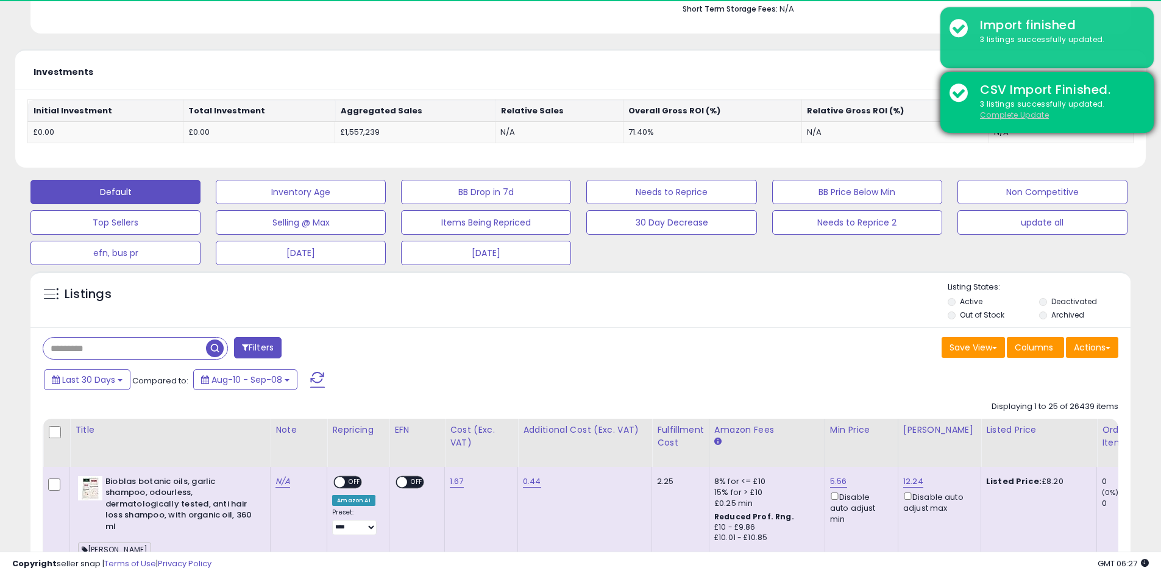
click at [1039, 115] on u "Complete Update" at bounding box center [1014, 115] width 69 height 10
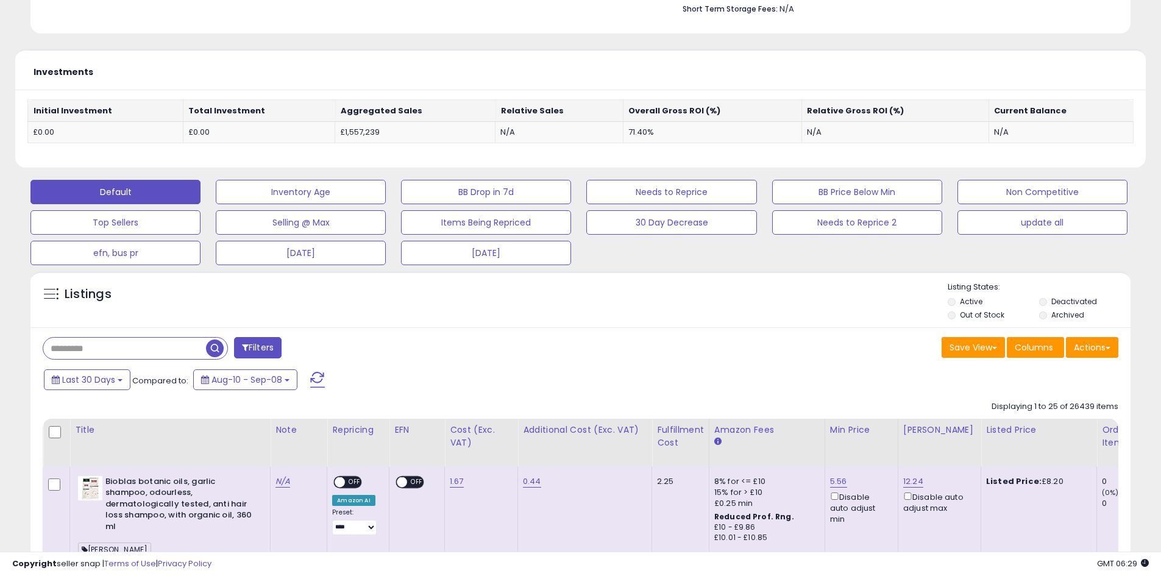
scroll to position [0, 0]
